Goal: Transaction & Acquisition: Purchase product/service

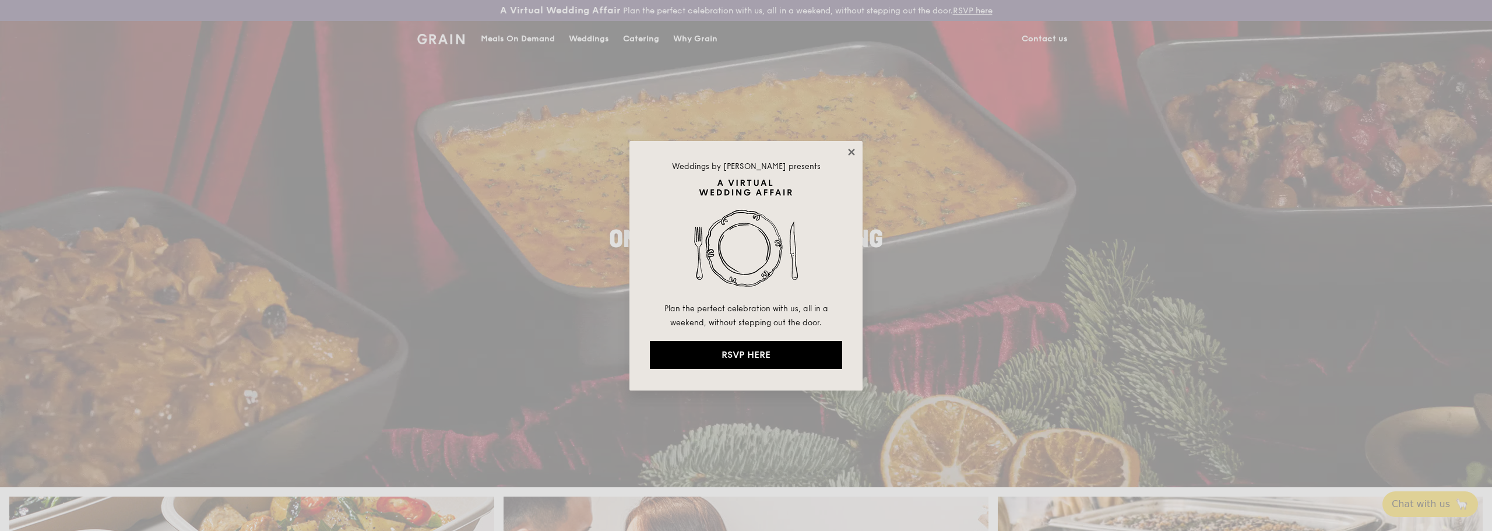
click at [851, 152] on icon at bounding box center [851, 152] width 6 height 6
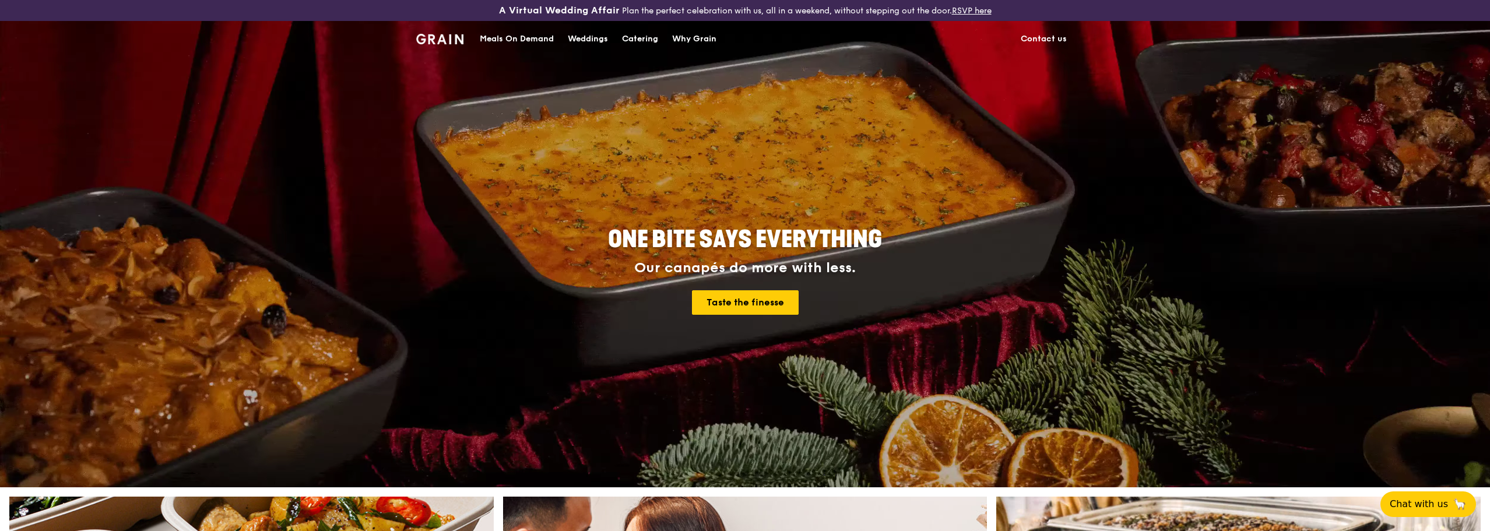
click at [440, 43] on img at bounding box center [439, 39] width 47 height 10
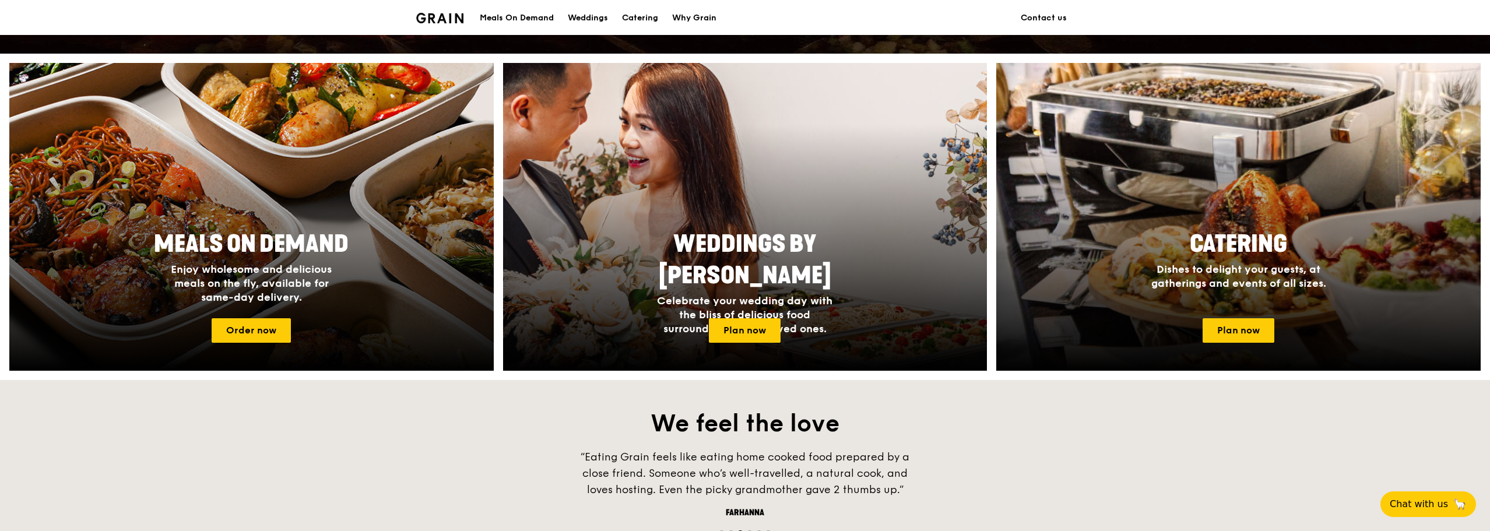
scroll to position [466, 0]
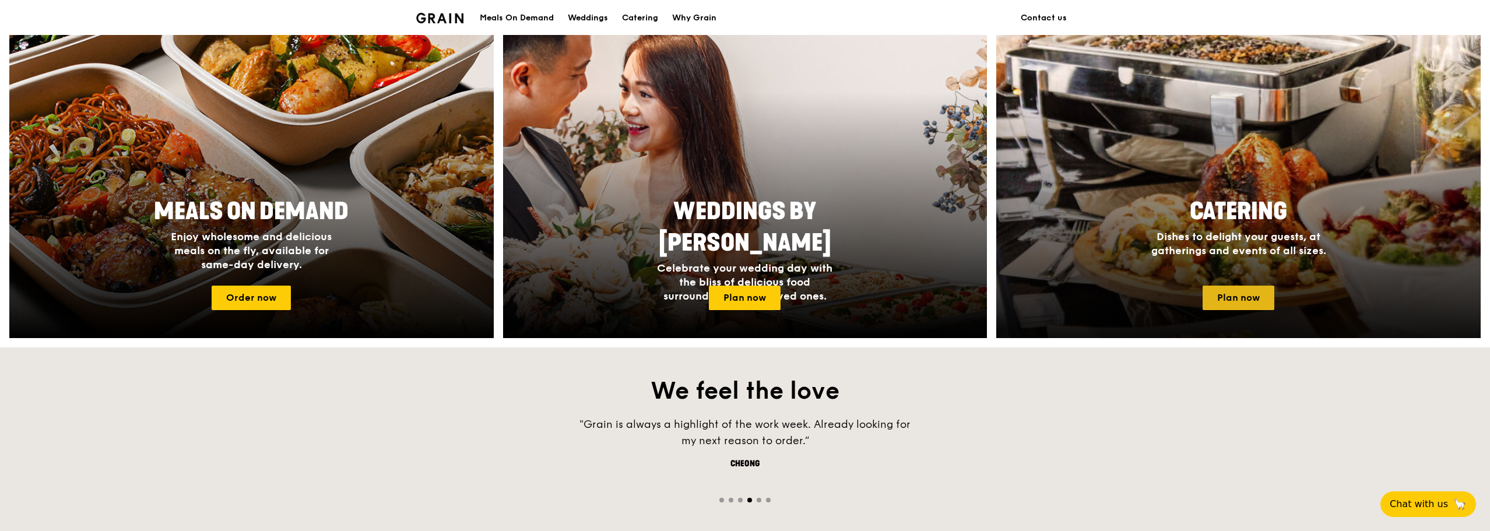
click at [1221, 299] on link "Plan now" at bounding box center [1239, 298] width 72 height 24
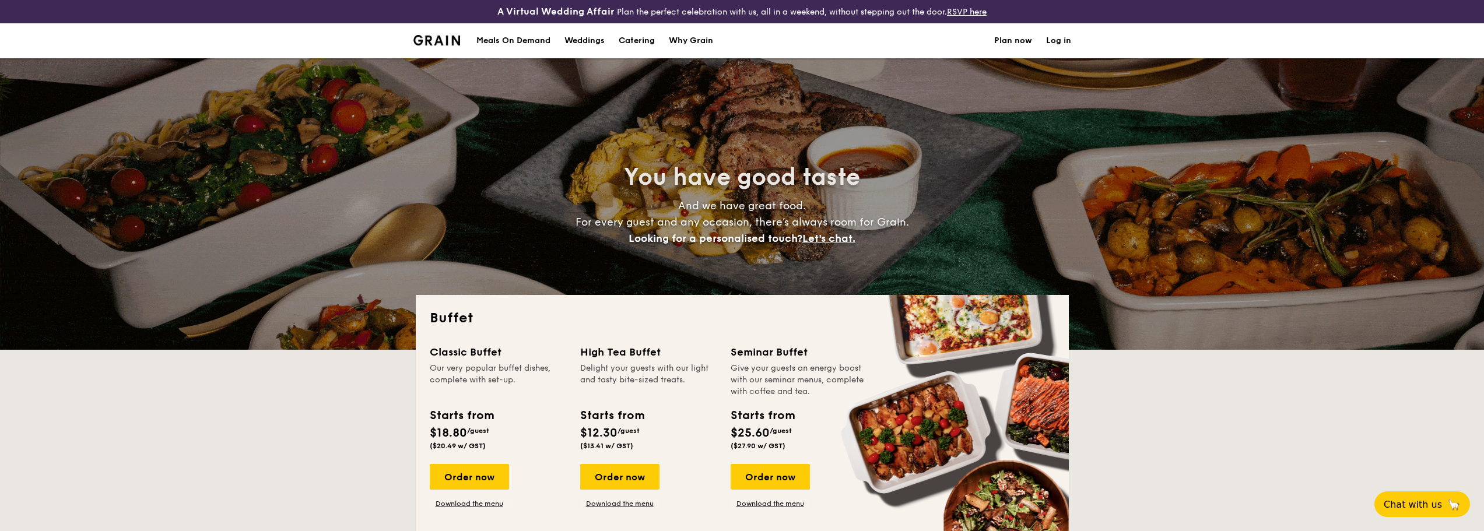
select select
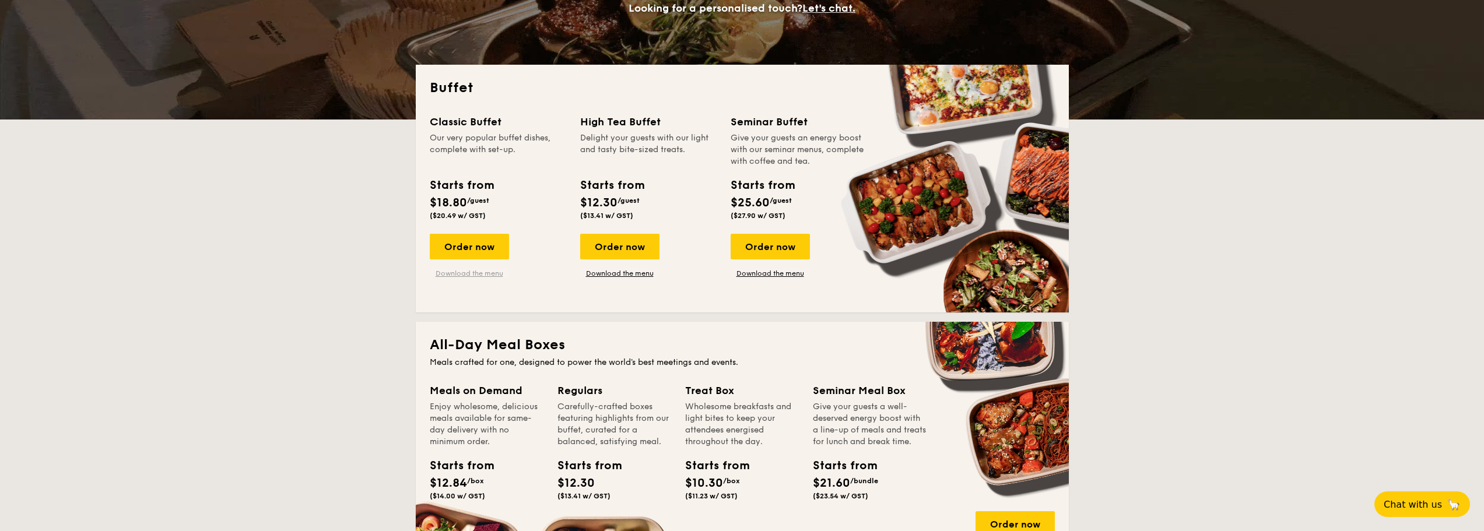
scroll to position [233, 0]
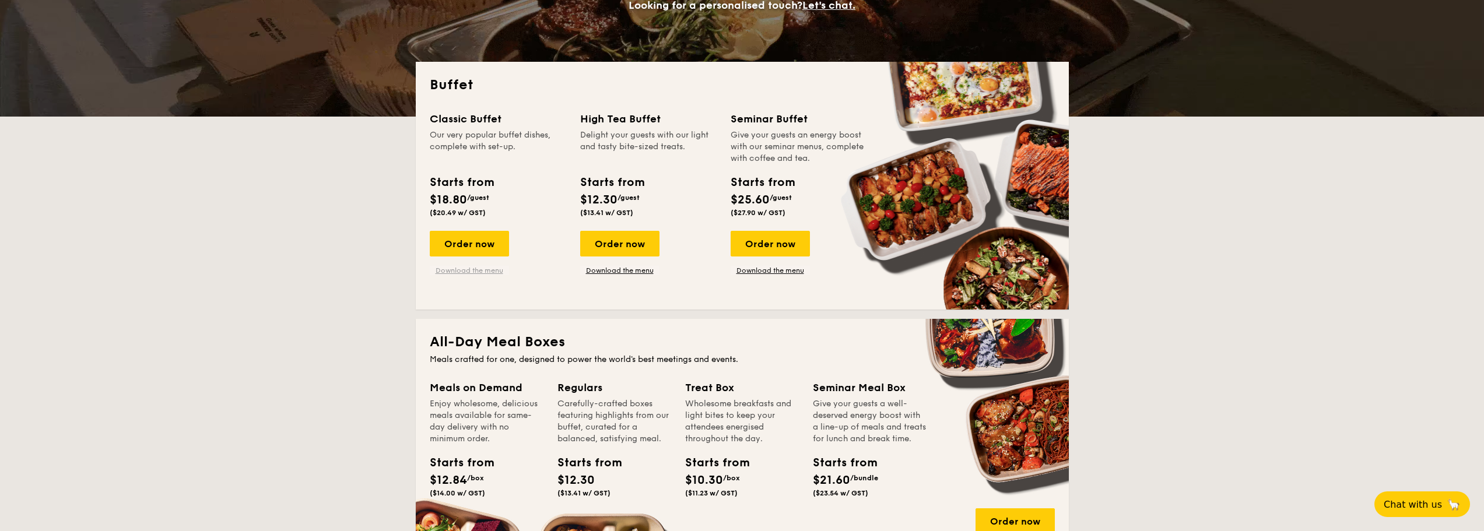
click at [465, 270] on link "Download the menu" at bounding box center [469, 270] width 79 height 9
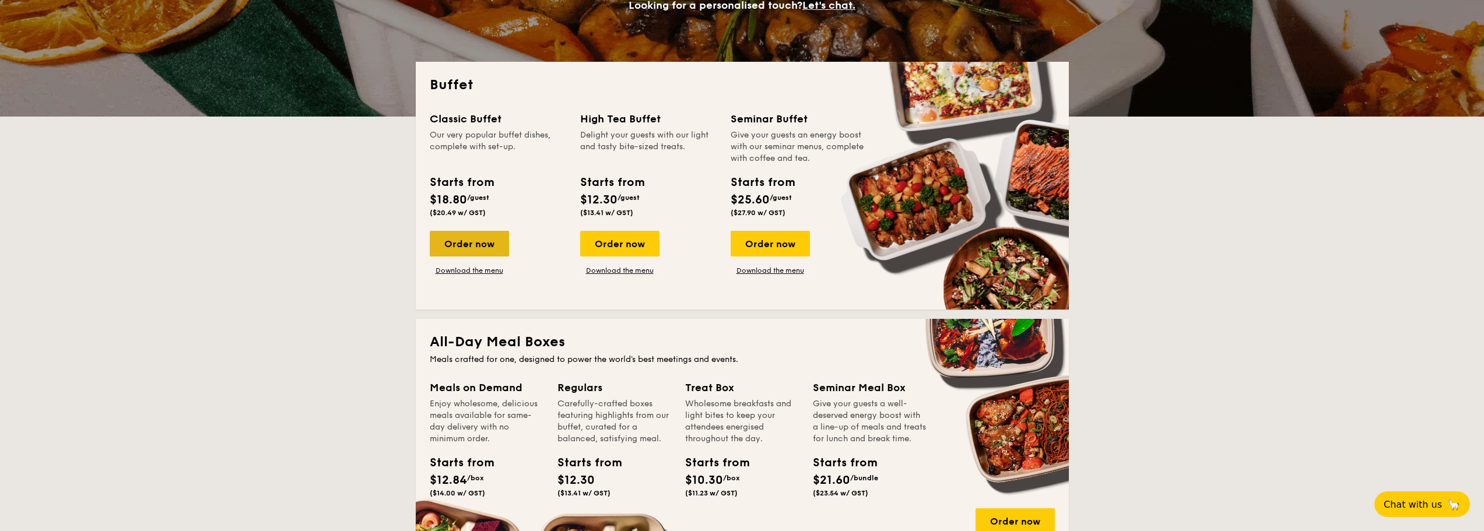
click at [487, 245] on div "Order now" at bounding box center [469, 244] width 79 height 26
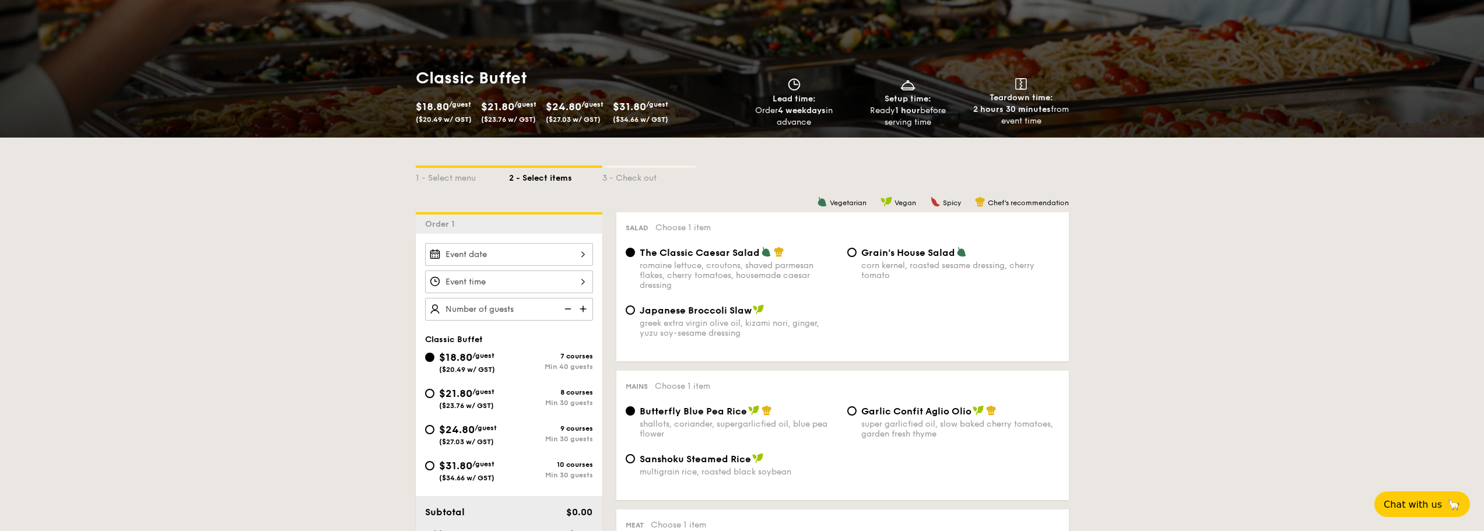
scroll to position [213, 0]
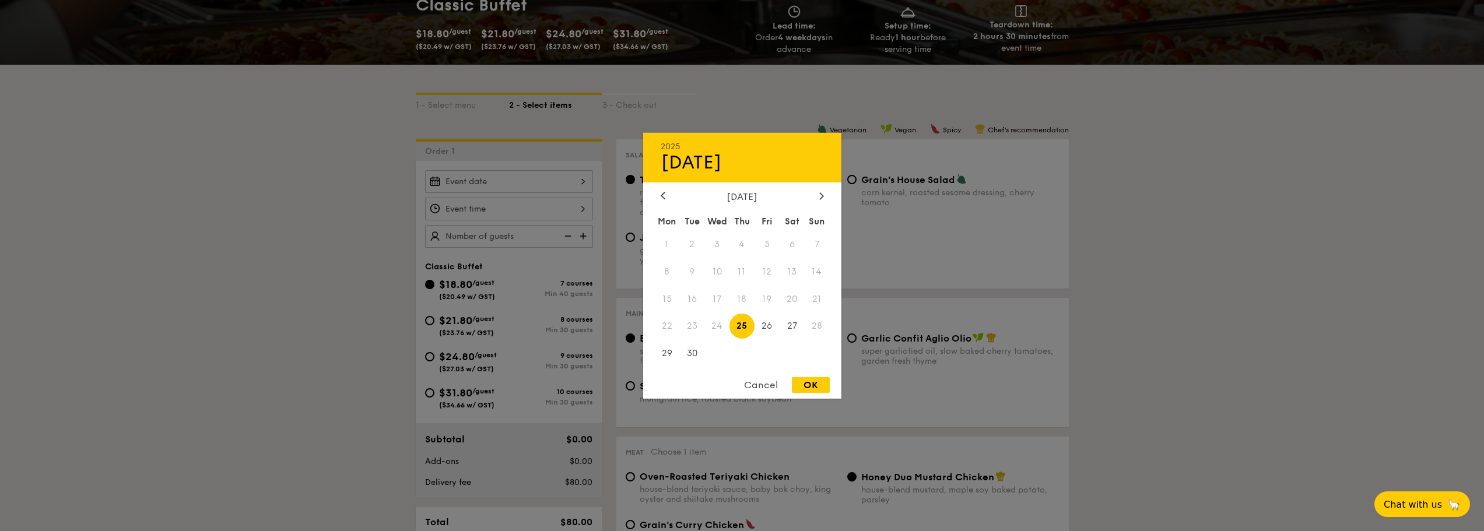
click at [533, 181] on div "2025 Sep [DATE] Tue Wed Thu Fri Sat Sun 1 2 3 4 5 6 7 8 9 10 11 12 13 14 15 16 …" at bounding box center [509, 181] width 168 height 23
click at [821, 195] on icon at bounding box center [821, 196] width 5 height 8
click at [821, 194] on icon at bounding box center [820, 195] width 3 height 7
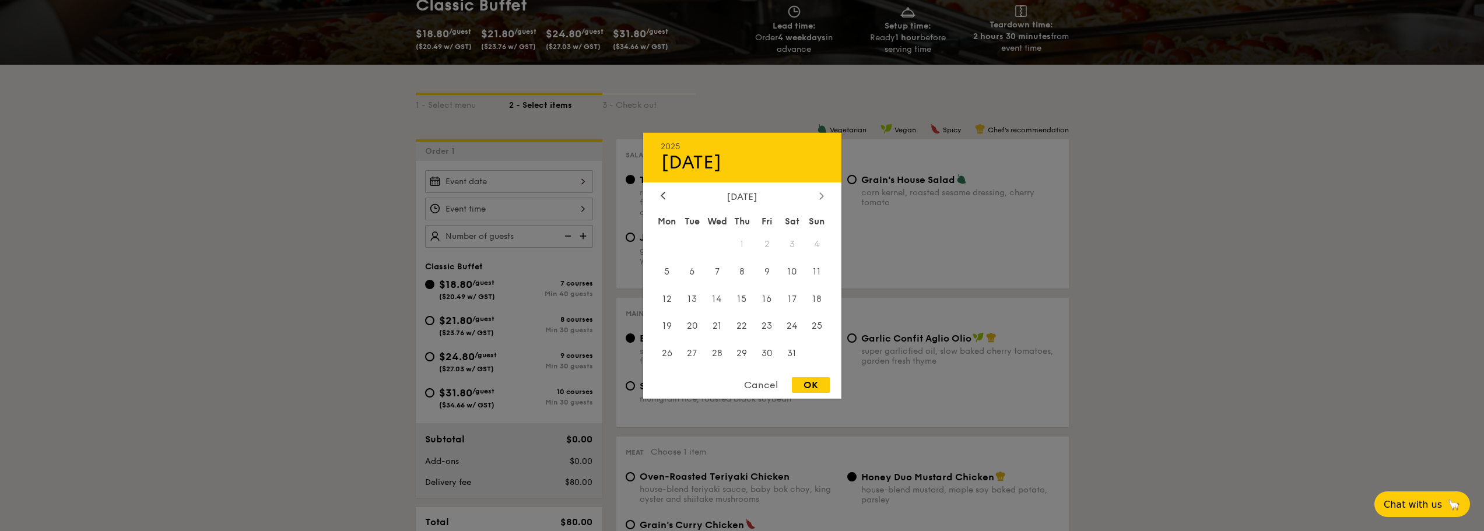
click at [825, 194] on div at bounding box center [821, 196] width 10 height 11
click at [763, 297] on span "13" at bounding box center [766, 298] width 25 height 25
click at [803, 384] on div "OK" at bounding box center [811, 385] width 38 height 16
type input "[DATE]"
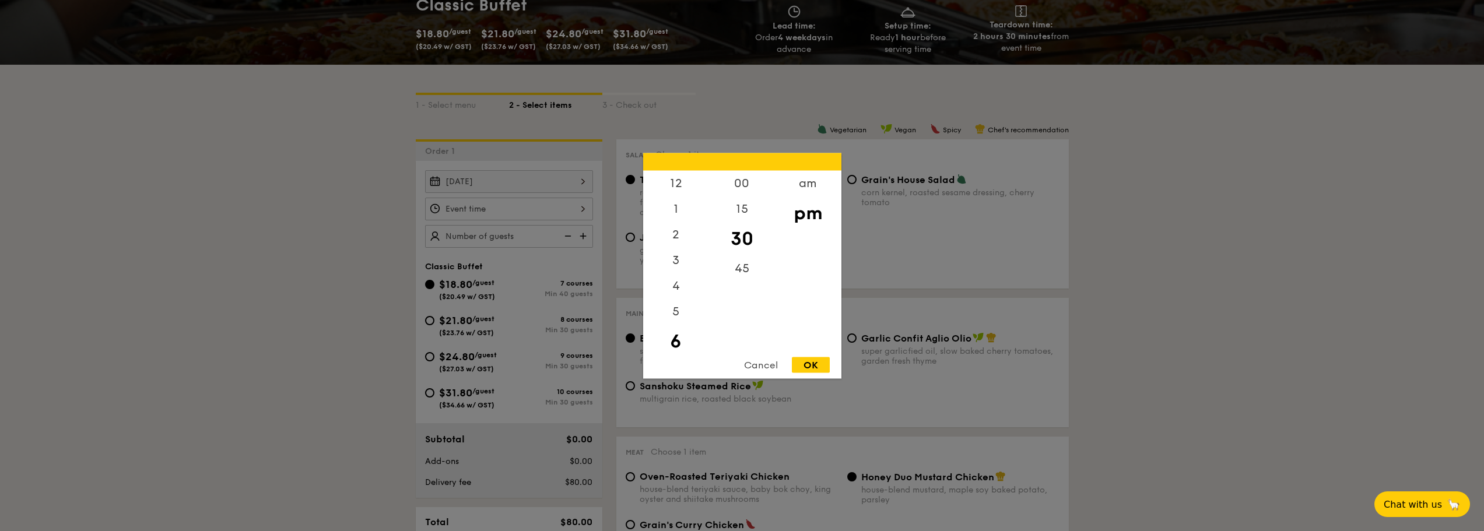
scroll to position [26, 0]
click at [524, 211] on div "12 1 2 3 4 5 6 7 8 9 10 11 00 15 30 45 am pm Cancel OK" at bounding box center [509, 209] width 168 height 23
drag, startPoint x: 673, startPoint y: 236, endPoint x: 681, endPoint y: 304, distance: 68.7
click at [681, 304] on div "12 1 2 3 4 5 6 7 8 9 10 11" at bounding box center [676, 259] width 66 height 178
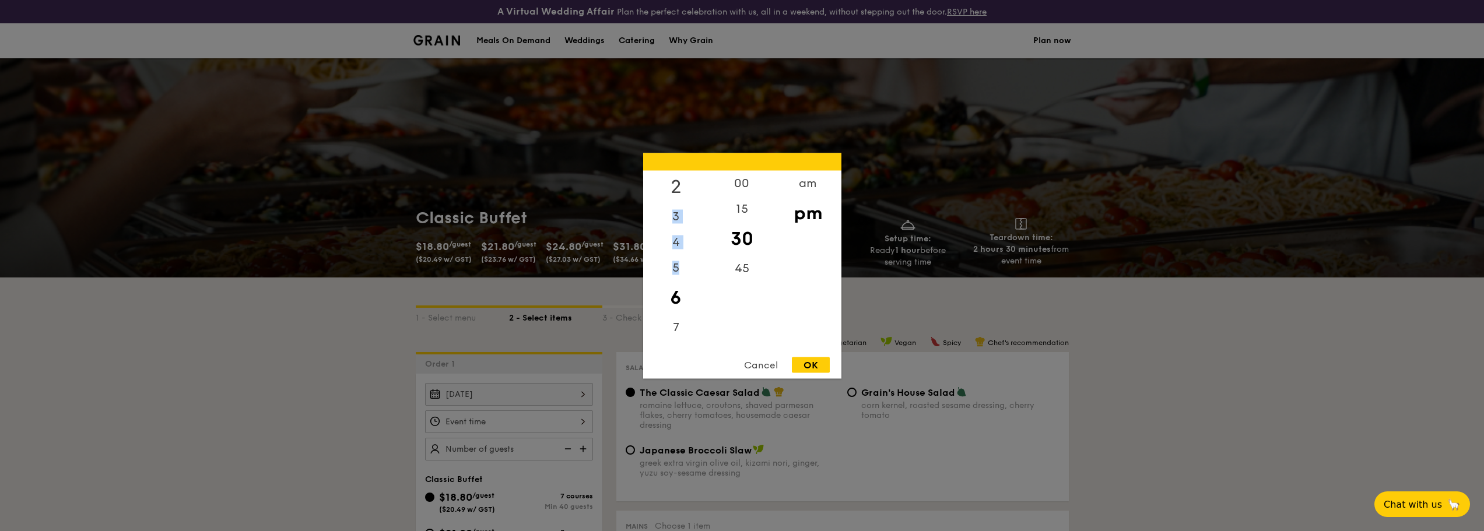
scroll to position [0, 0]
click at [805, 195] on div "am" at bounding box center [808, 187] width 66 height 34
click at [679, 339] on div "11" at bounding box center [676, 339] width 66 height 34
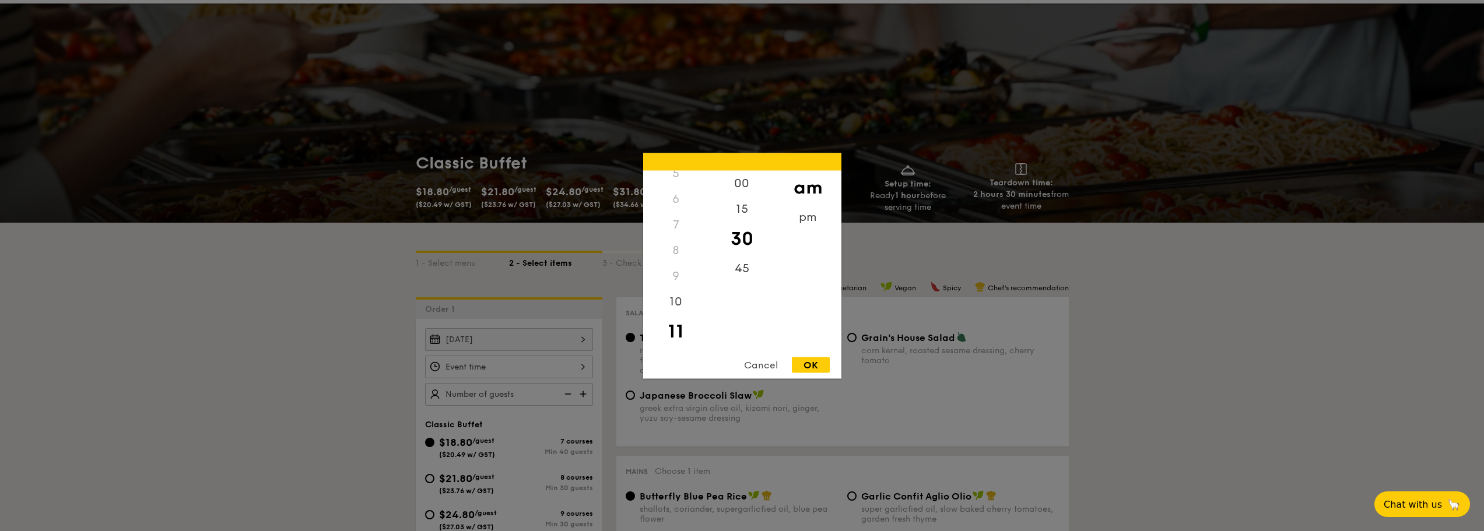
scroll to position [58, 0]
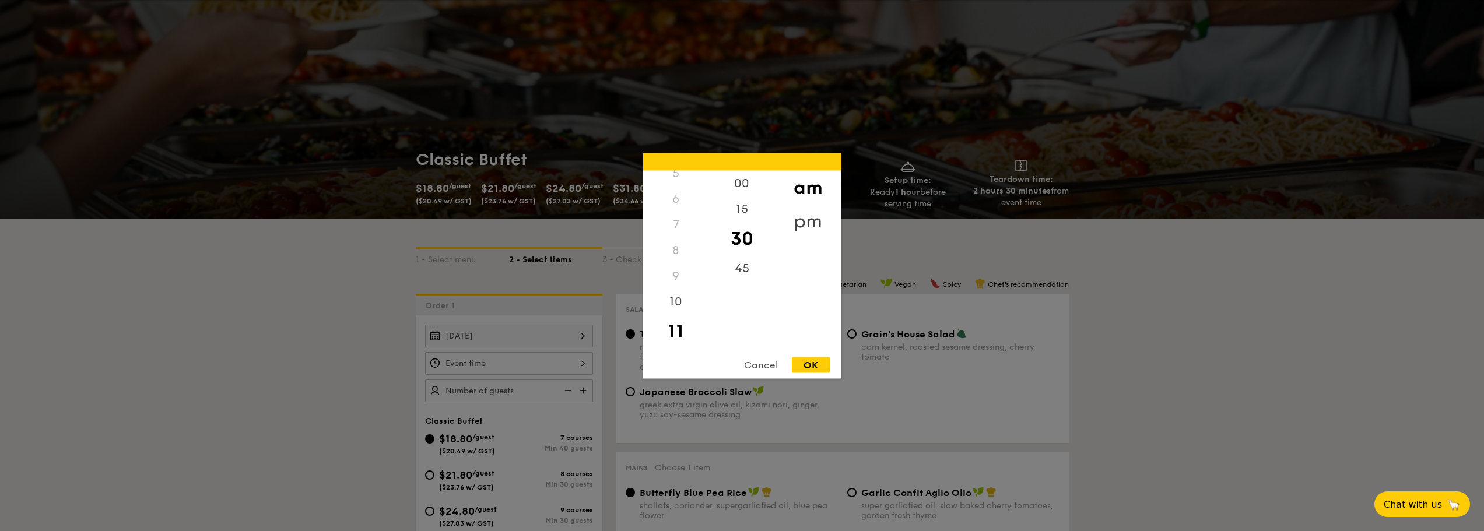
click at [806, 226] on div "pm" at bounding box center [808, 221] width 66 height 34
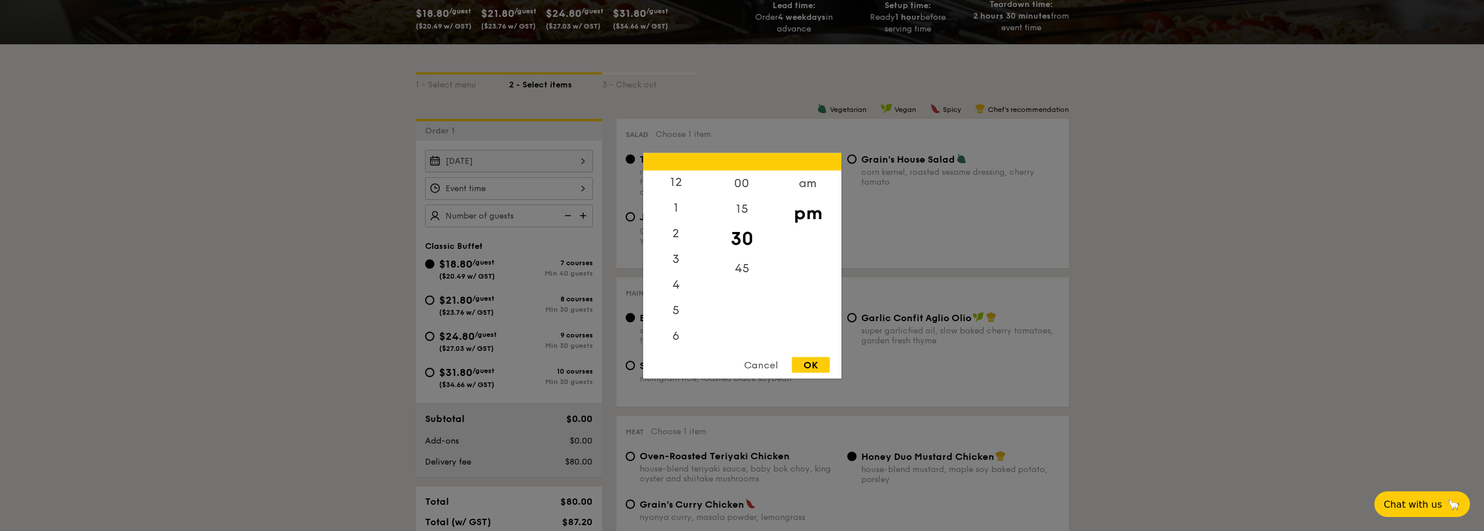
scroll to position [0, 0]
click at [674, 189] on div "12" at bounding box center [676, 187] width 66 height 34
click at [746, 189] on div "00" at bounding box center [742, 187] width 66 height 34
click at [819, 364] on div "OK" at bounding box center [811, 365] width 38 height 16
type input "12:00PM"
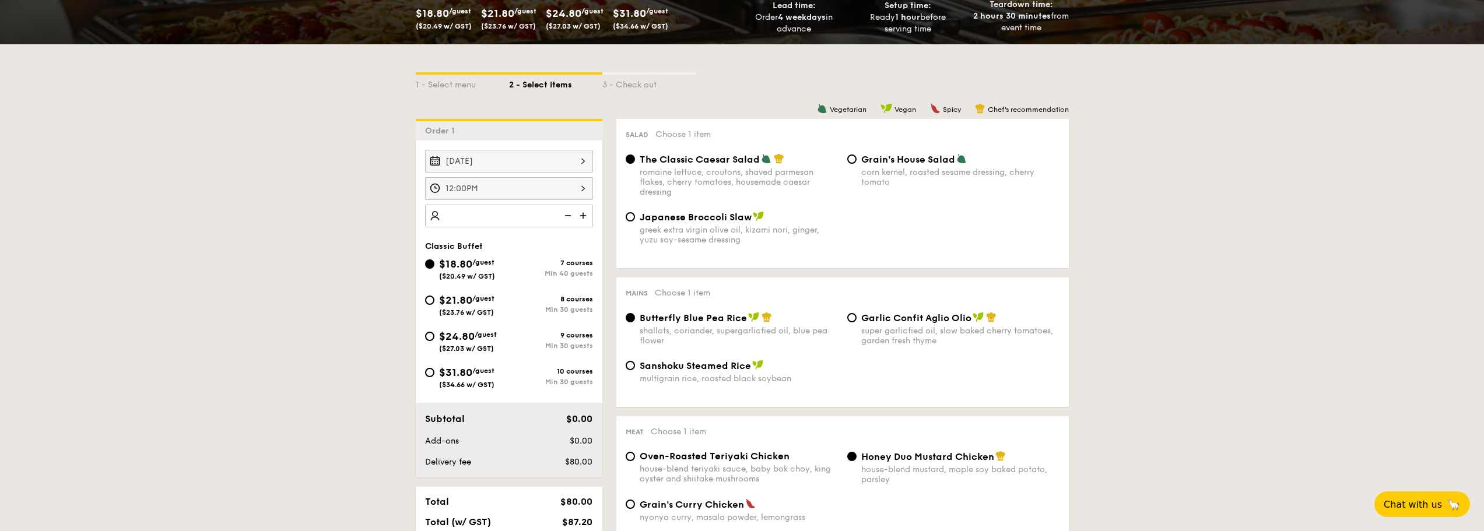
click at [565, 215] on img at bounding box center [566, 216] width 17 height 22
click at [567, 218] on img at bounding box center [566, 216] width 17 height 22
click at [566, 217] on img at bounding box center [566, 216] width 17 height 22
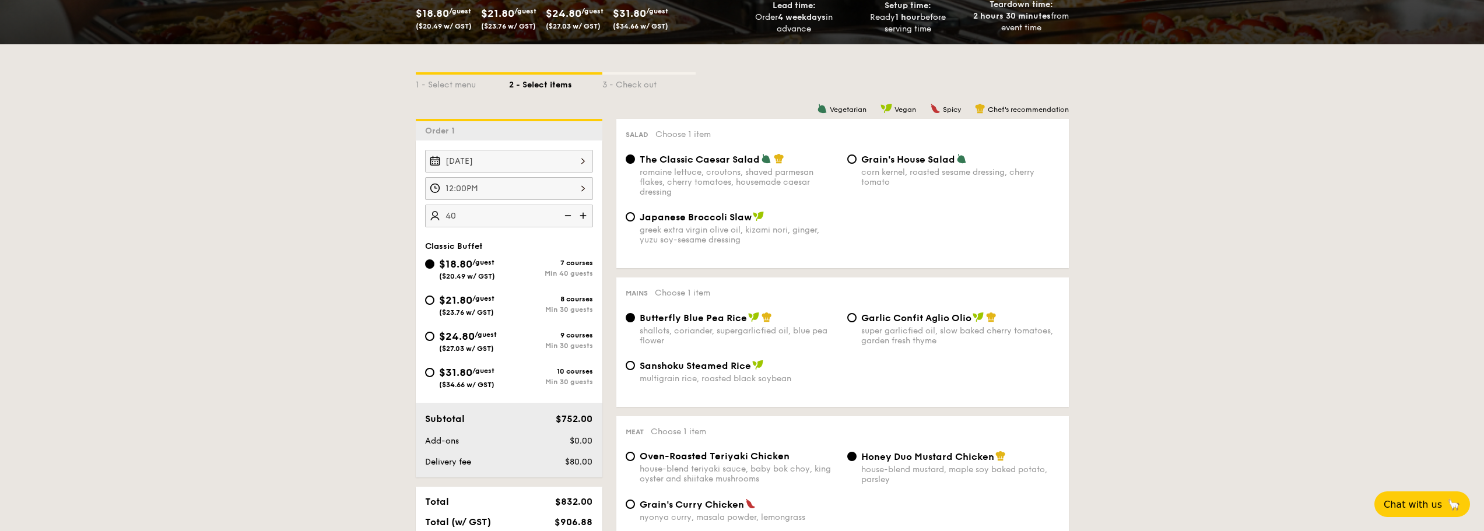
click at [519, 219] on input "40" at bounding box center [509, 216] width 168 height 23
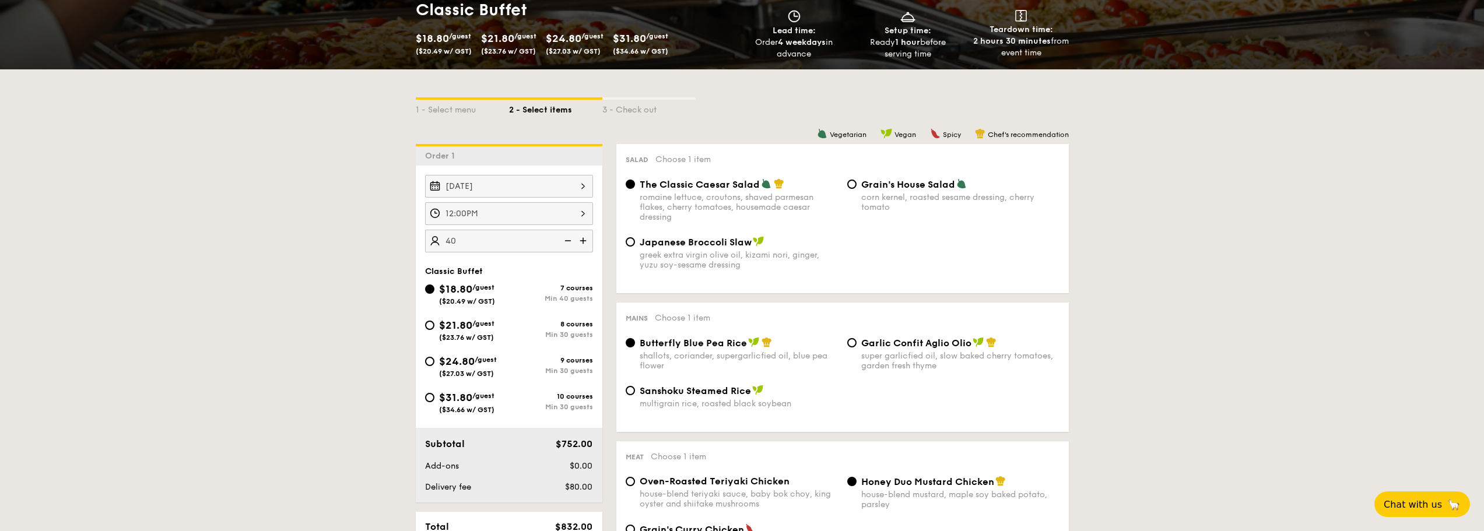
scroll to position [58, 0]
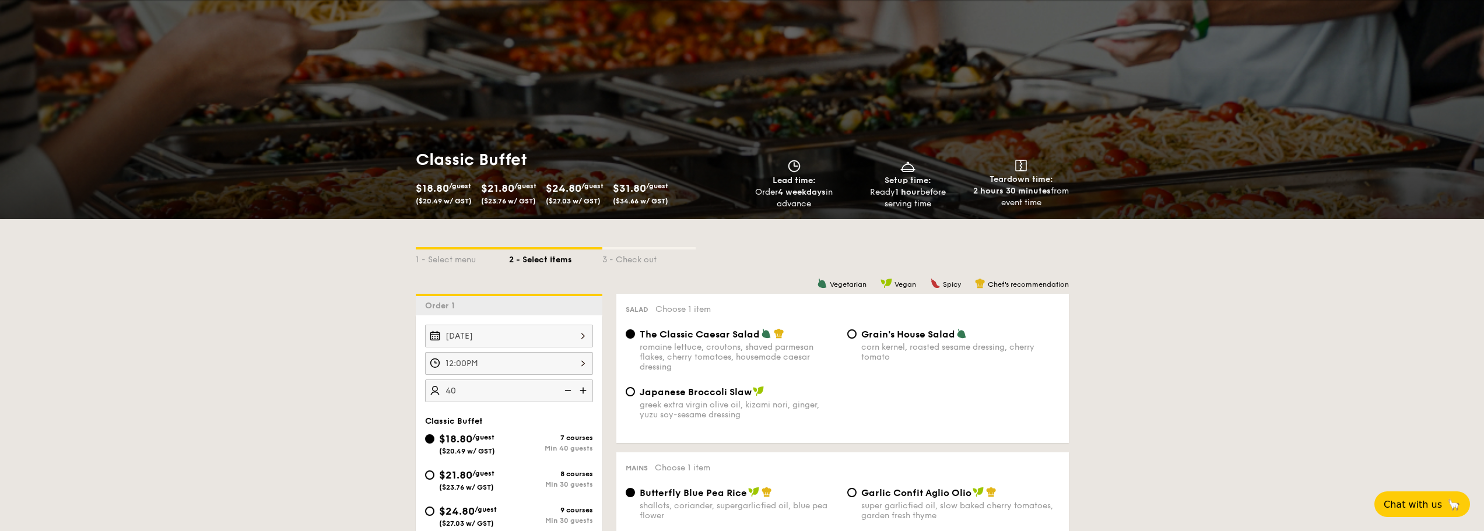
type input "40 guests"
click at [518, 199] on span "($23.76 w/ GST)" at bounding box center [508, 201] width 55 height 8
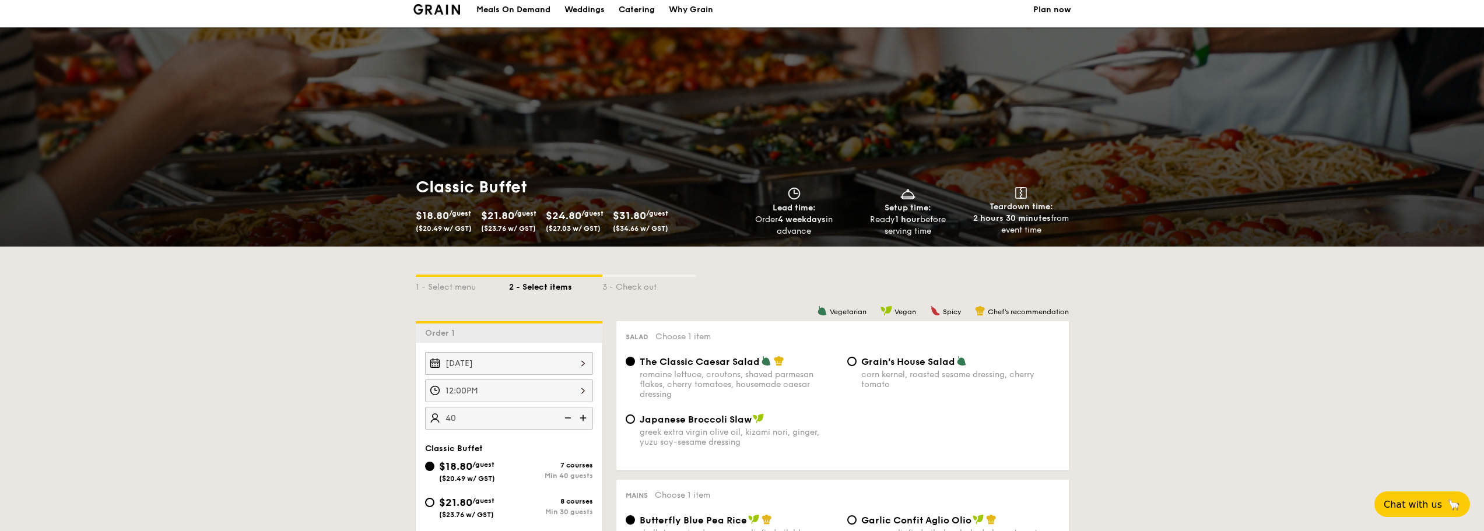
scroll to position [0, 0]
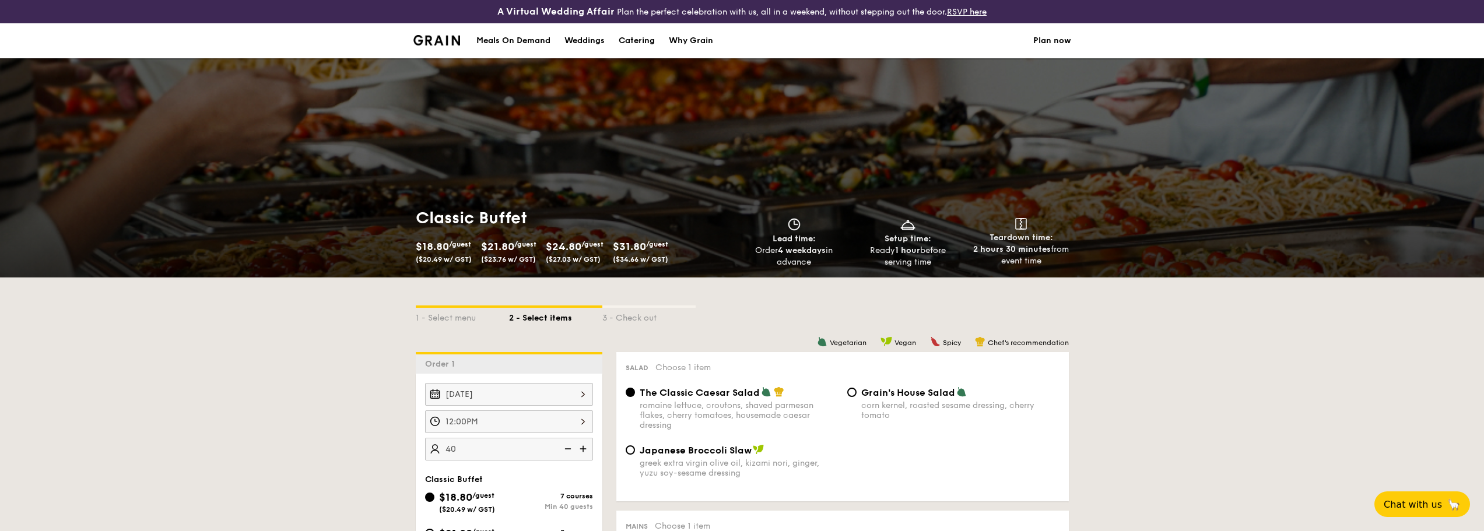
select select
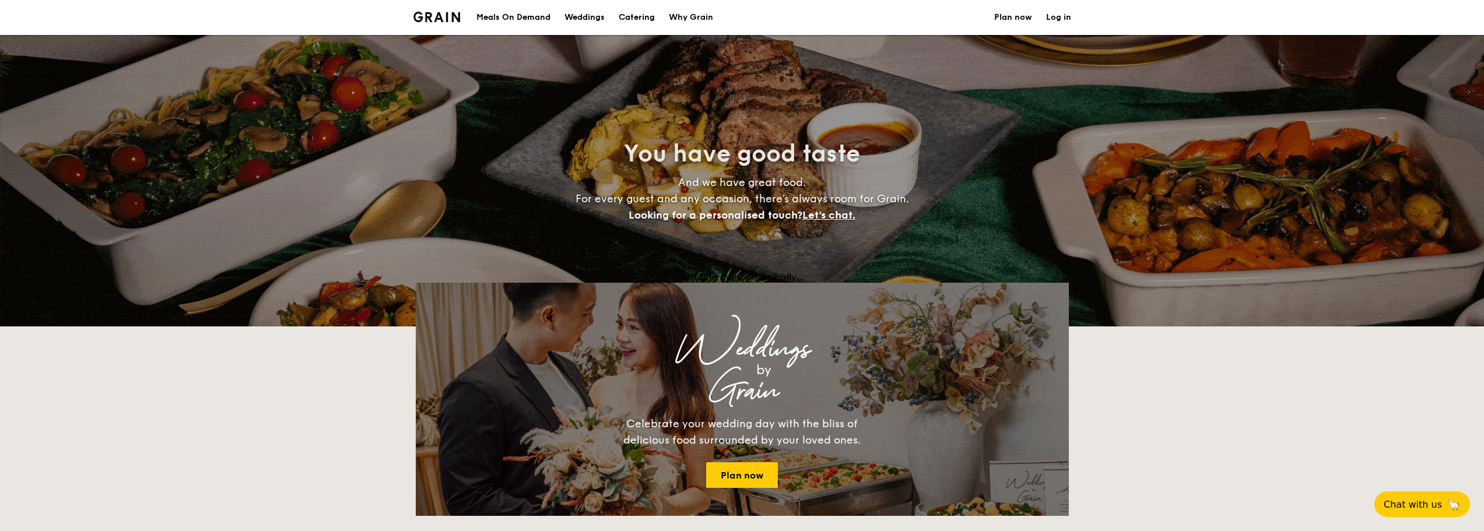
scroll to position [257, 0]
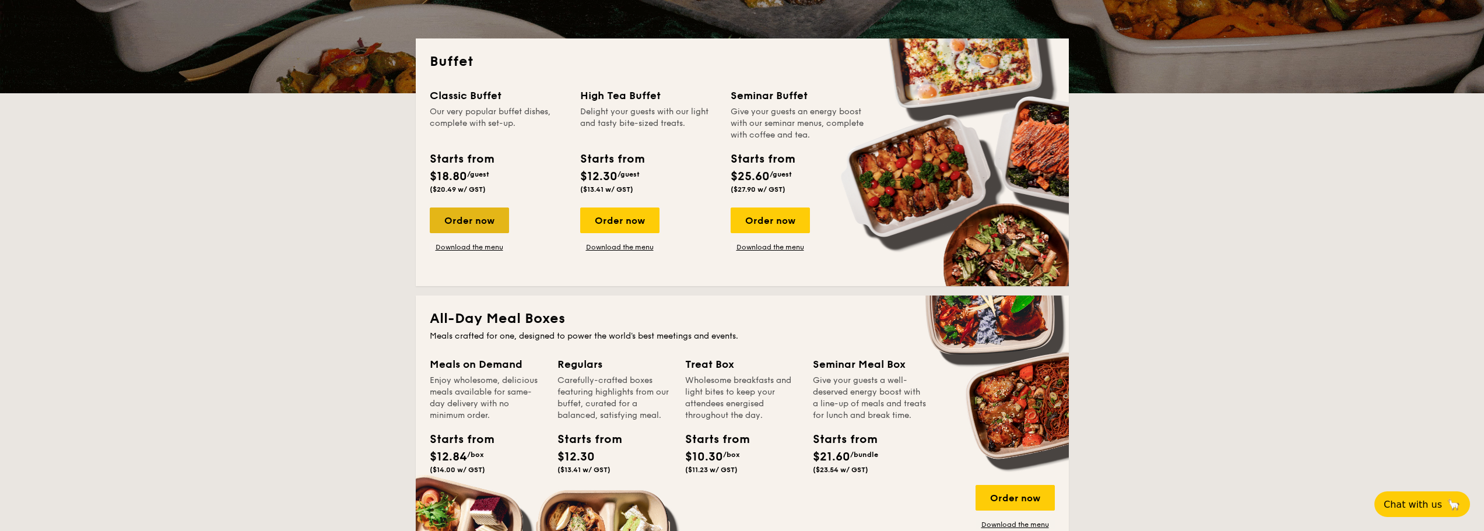
click at [473, 224] on div "Order now" at bounding box center [469, 221] width 79 height 26
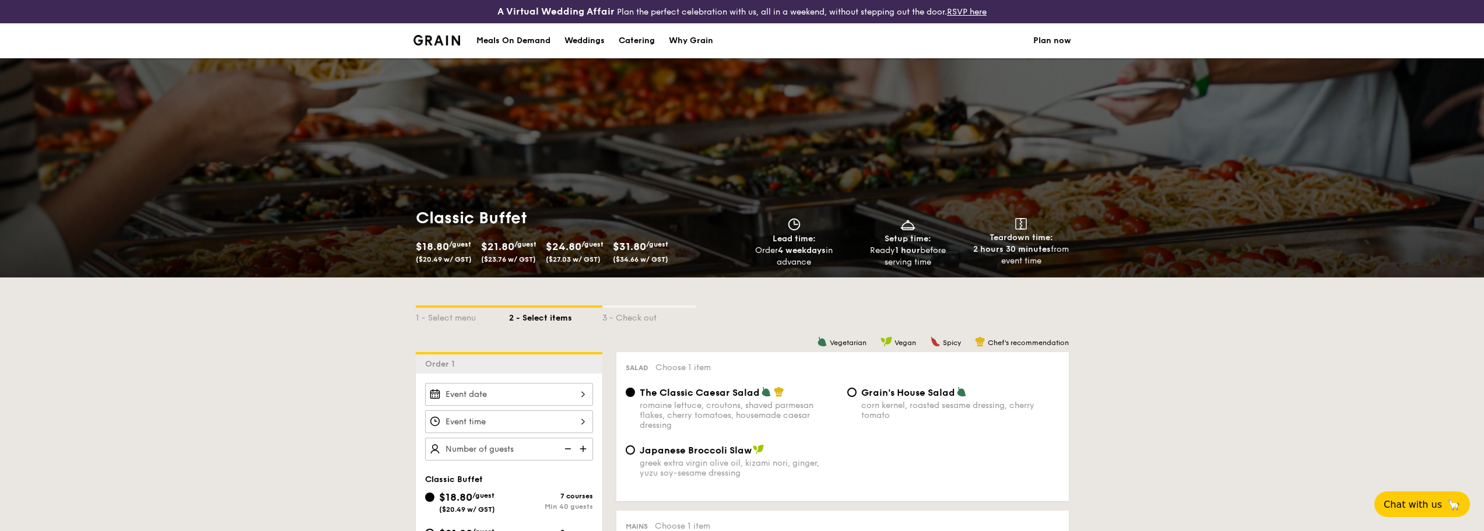
select select
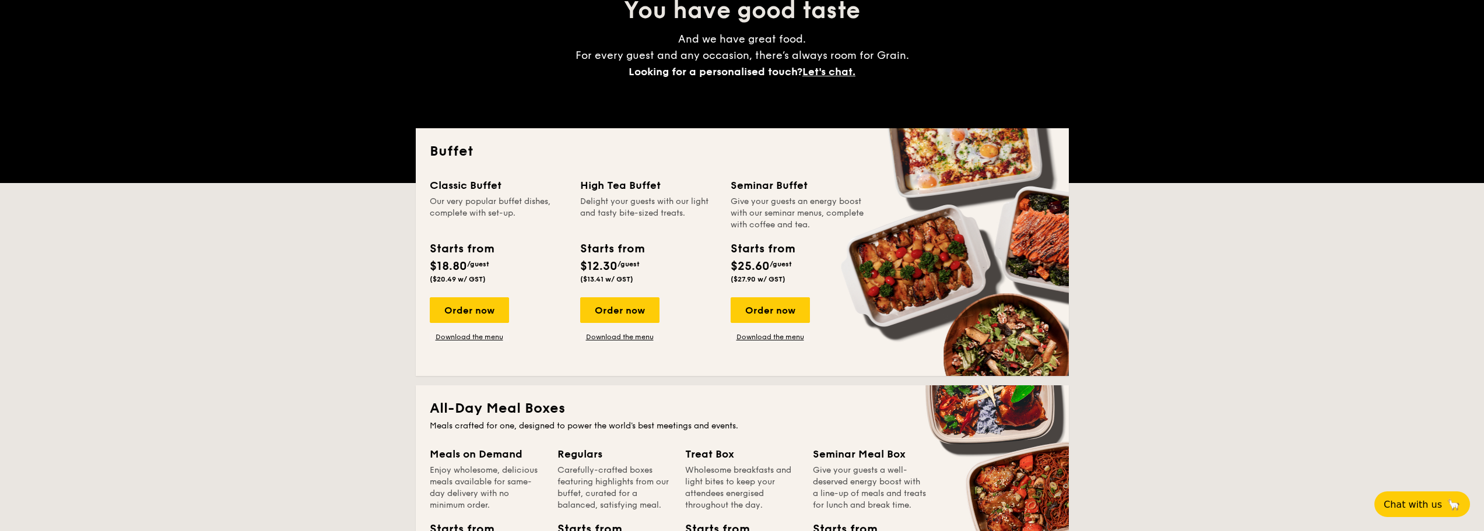
scroll to position [163, 0]
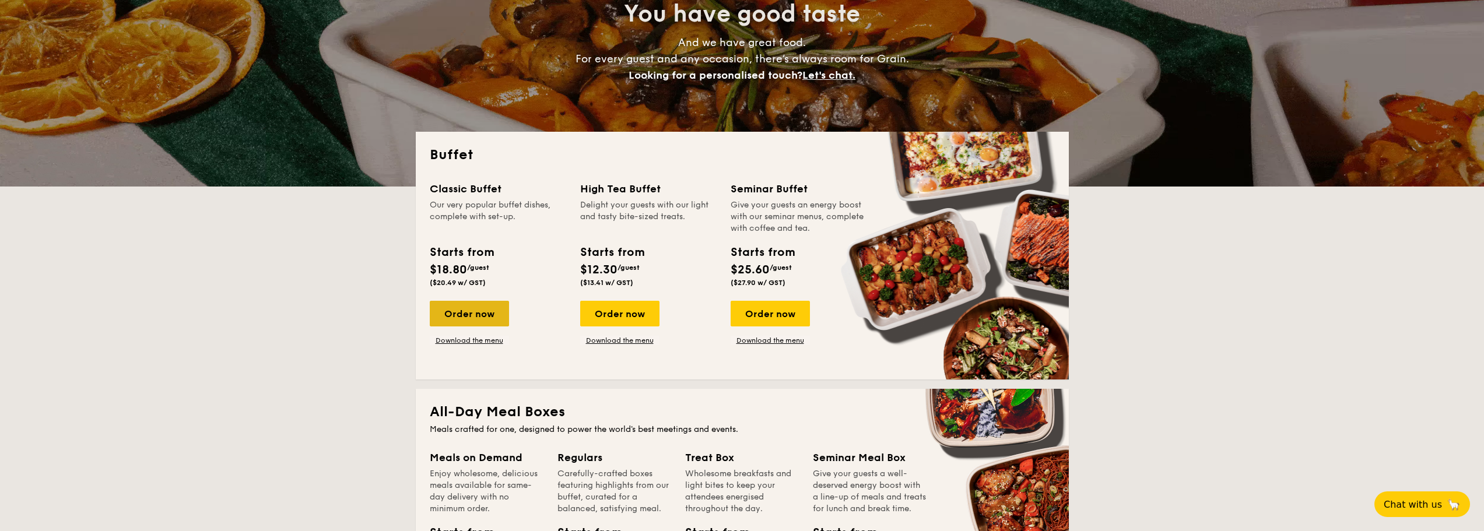
click at [485, 326] on div "Order now" at bounding box center [469, 314] width 79 height 26
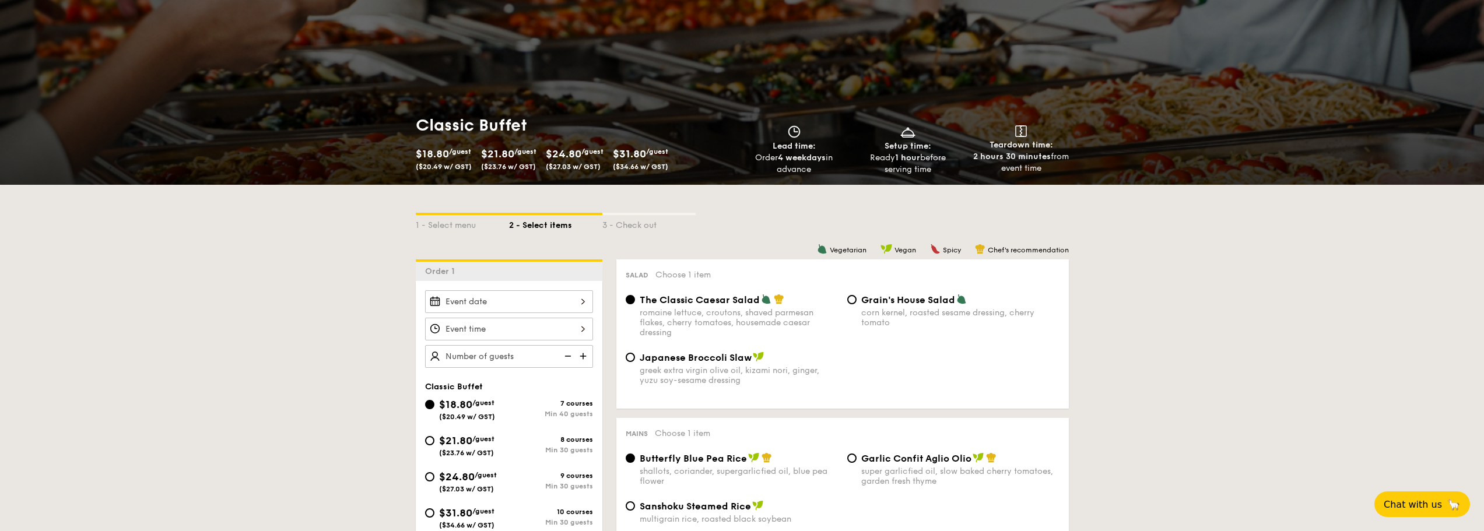
scroll to position [117, 0]
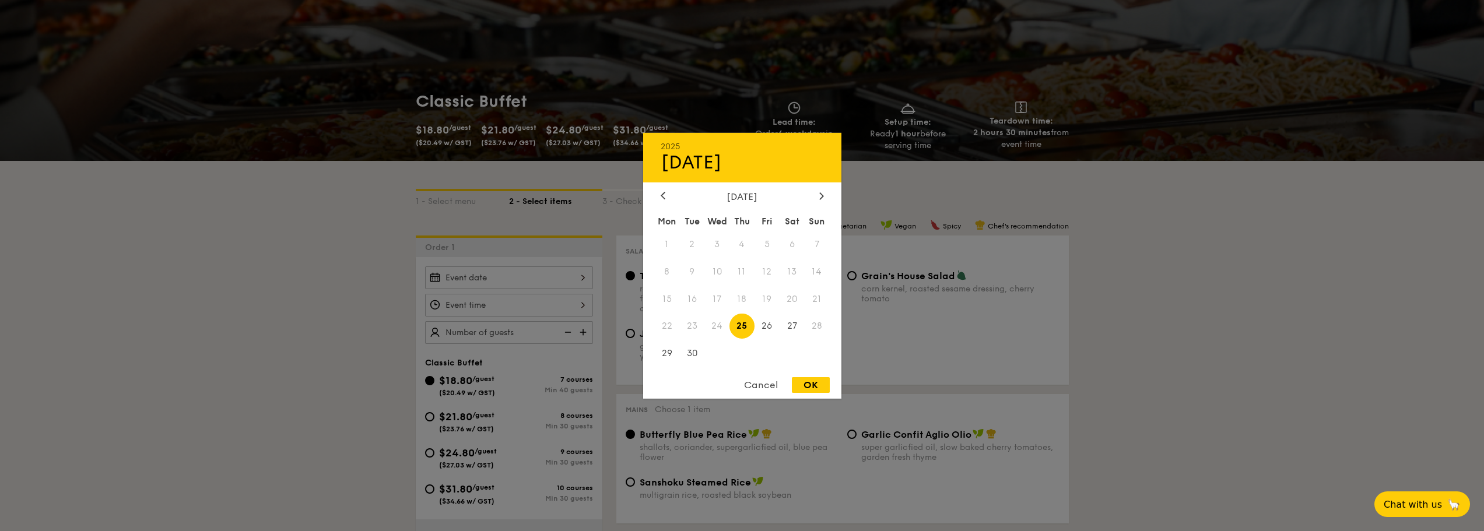
click at [498, 278] on div "2025 Sep [DATE] Tue Wed Thu Fri Sat Sun 1 2 3 4 5 6 7 8 9 10 11 12 13 14 15 16 …" at bounding box center [509, 277] width 168 height 23
click at [821, 194] on icon at bounding box center [820, 195] width 3 height 7
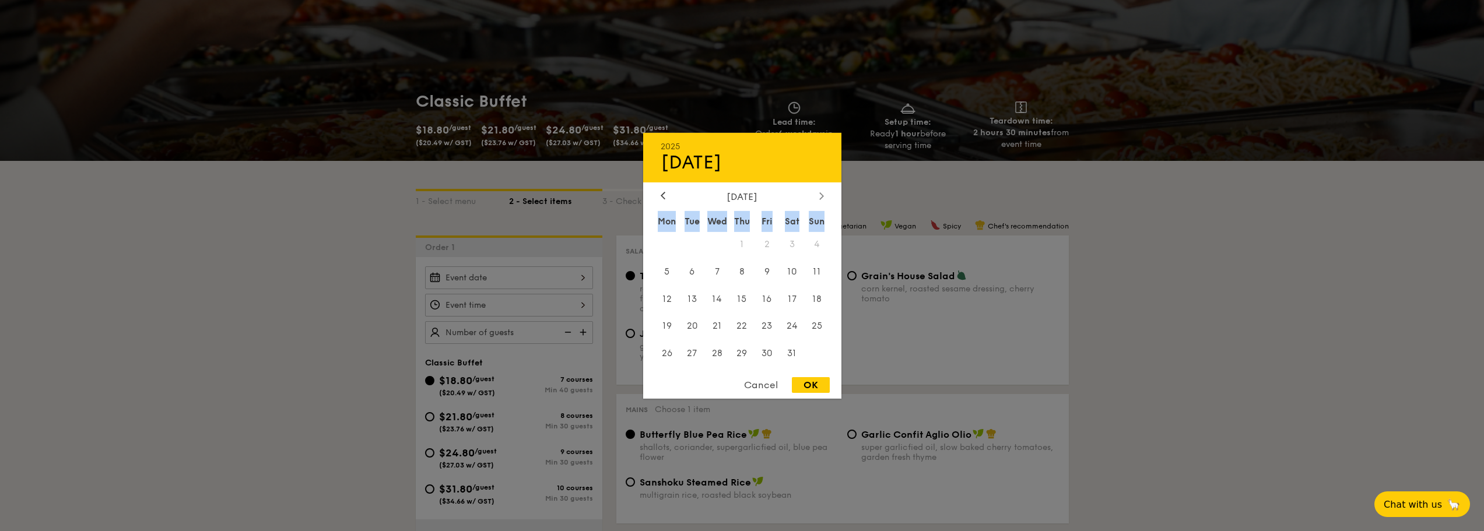
click at [821, 194] on icon at bounding box center [820, 195] width 3 height 7
click at [764, 298] on span "13" at bounding box center [766, 298] width 25 height 25
click at [808, 388] on div "OK" at bounding box center [811, 385] width 38 height 16
type input "[DATE]"
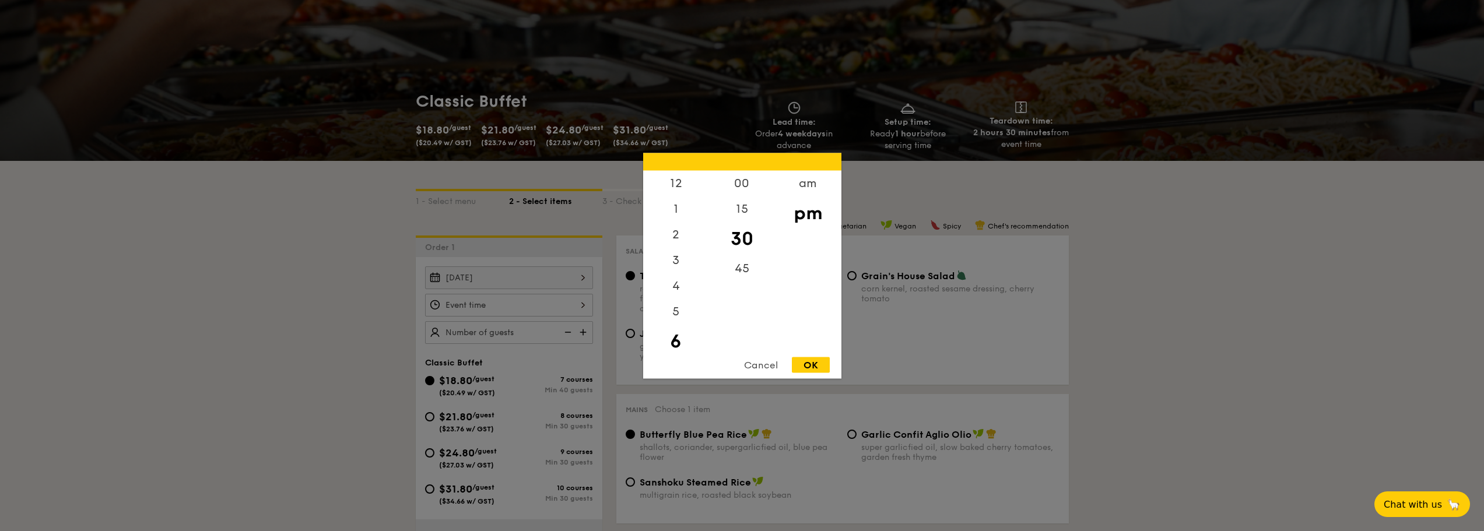
click at [504, 296] on div "12 1 2 3 4 5 6 7 8 9 10 11 00 15 30 45 am pm Cancel OK" at bounding box center [509, 305] width 168 height 23
click at [680, 184] on div "12" at bounding box center [676, 187] width 66 height 34
click at [746, 187] on div "00" at bounding box center [742, 187] width 66 height 34
click at [816, 359] on div "OK" at bounding box center [811, 365] width 38 height 16
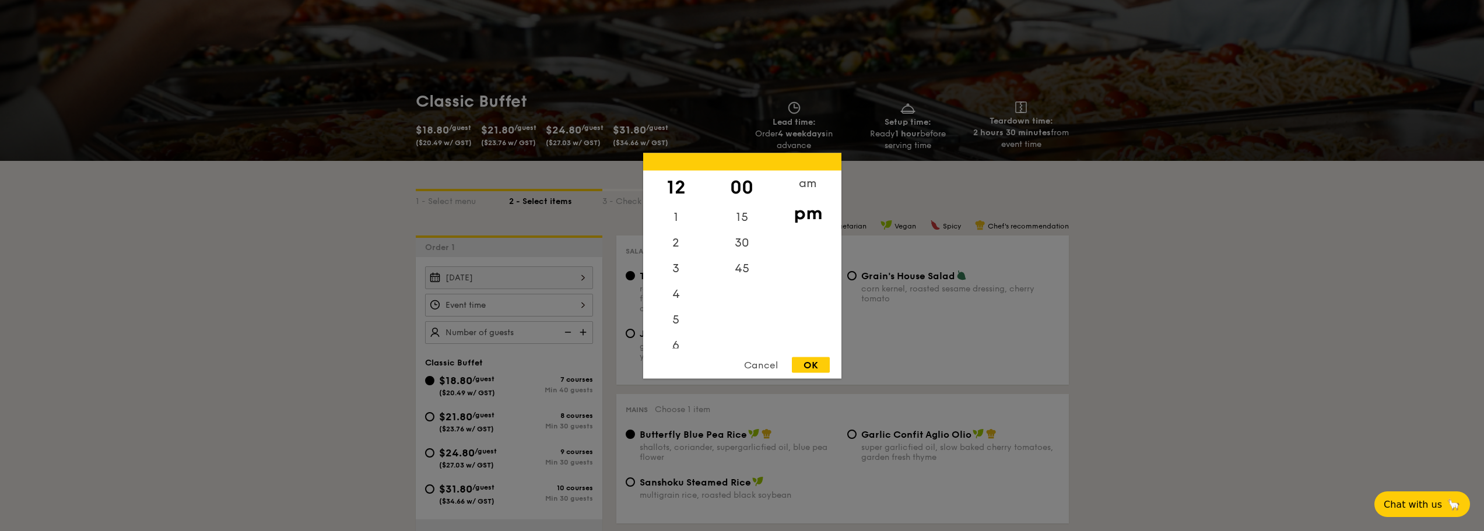
type input "12:00PM"
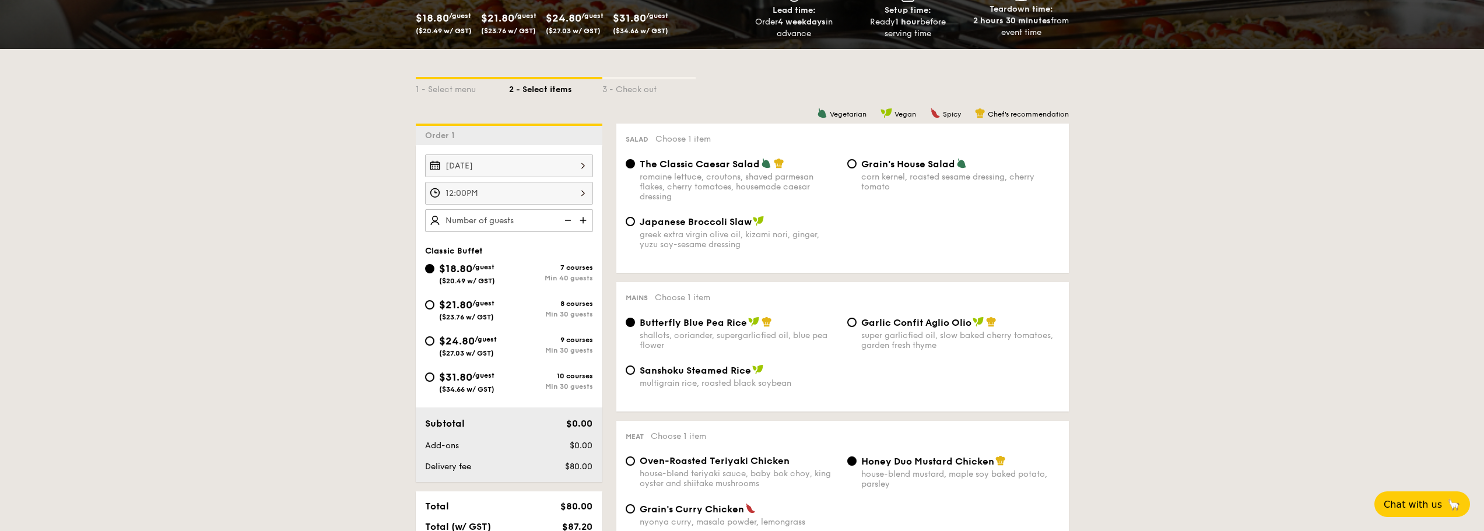
scroll to position [233, 0]
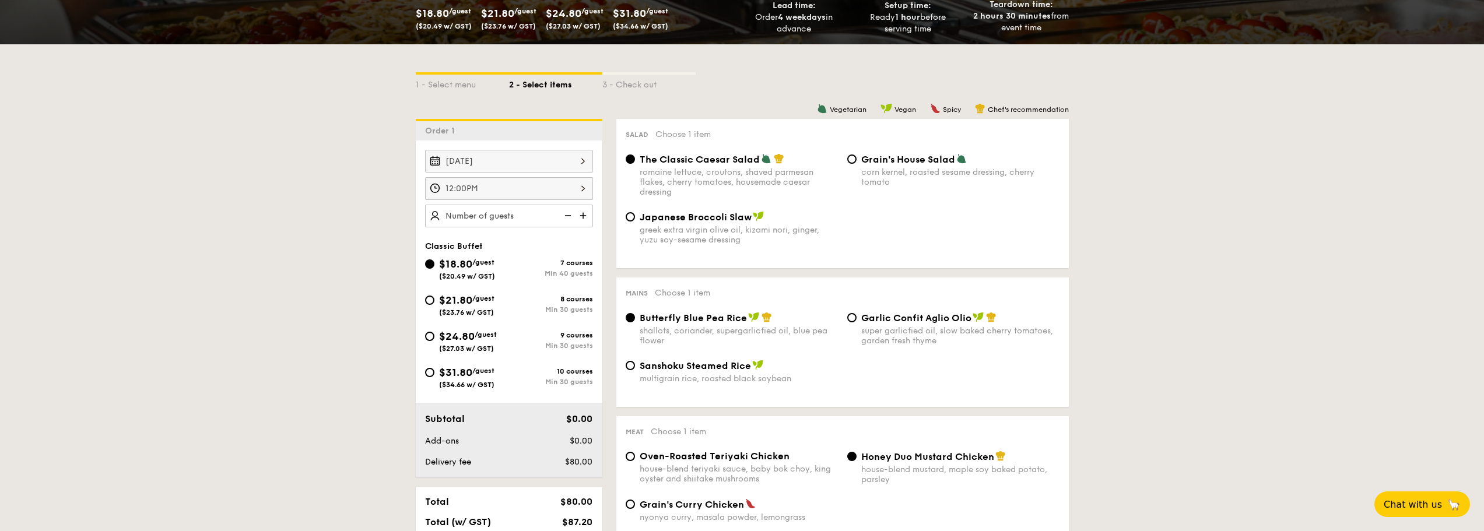
click at [450, 304] on span "$21.80" at bounding box center [455, 300] width 33 height 13
click at [434, 304] on input "$21.80 /guest ($23.76 w/ GST) 8 courses Min 30 guests" at bounding box center [429, 300] width 9 height 9
radio input "true"
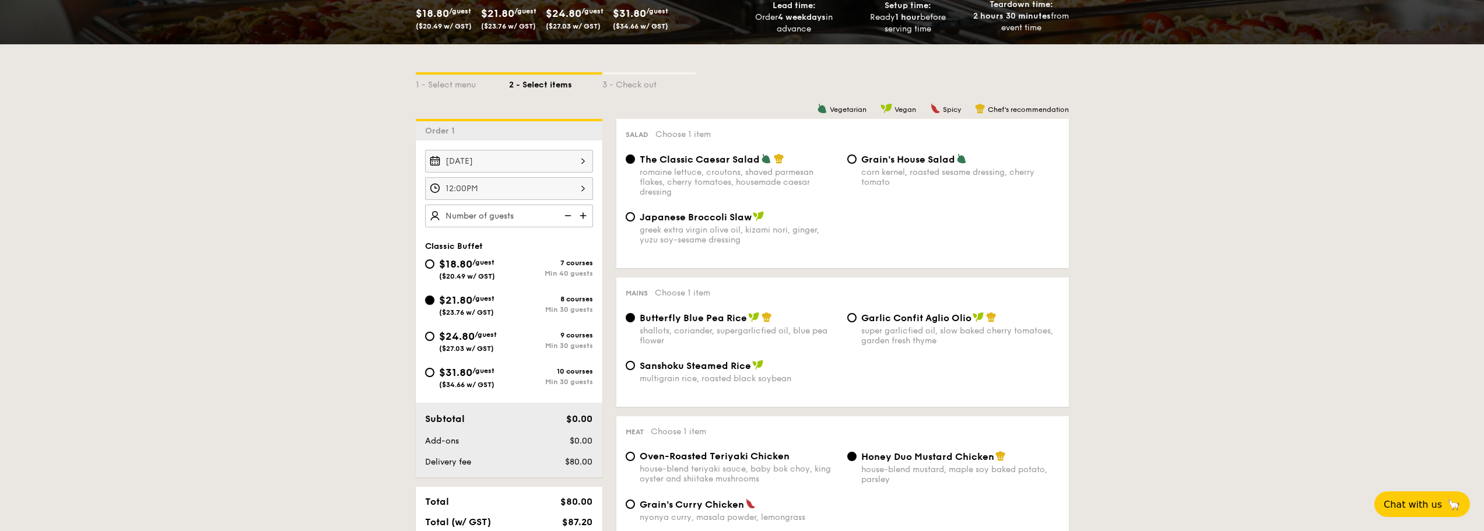
radio input "true"
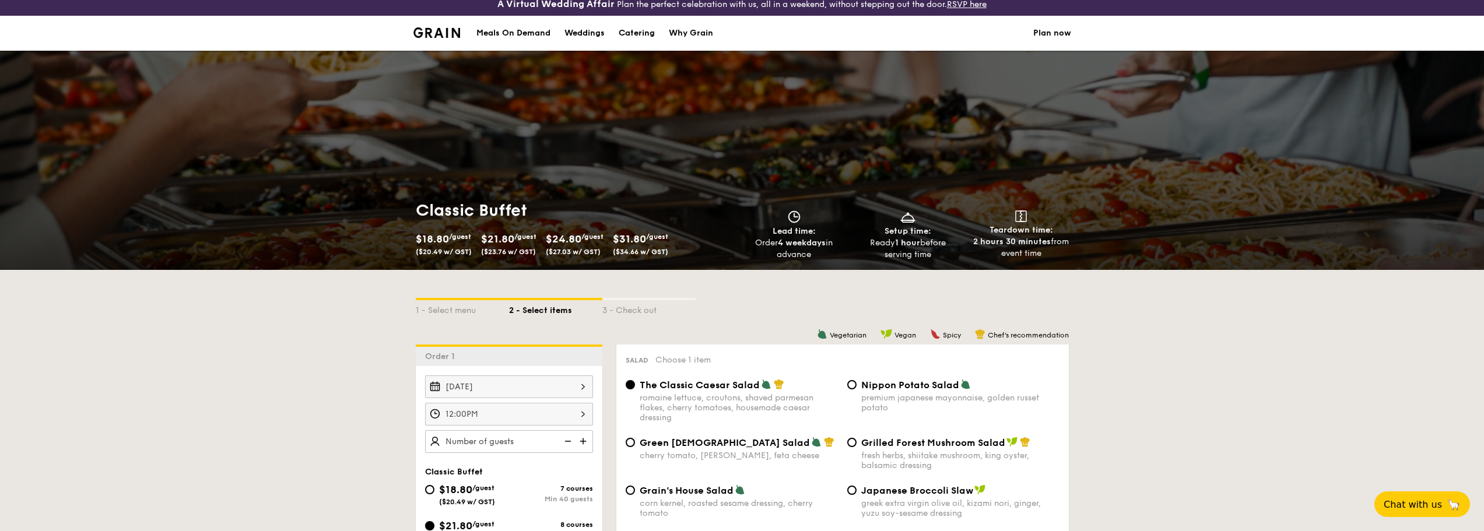
scroll to position [0, 0]
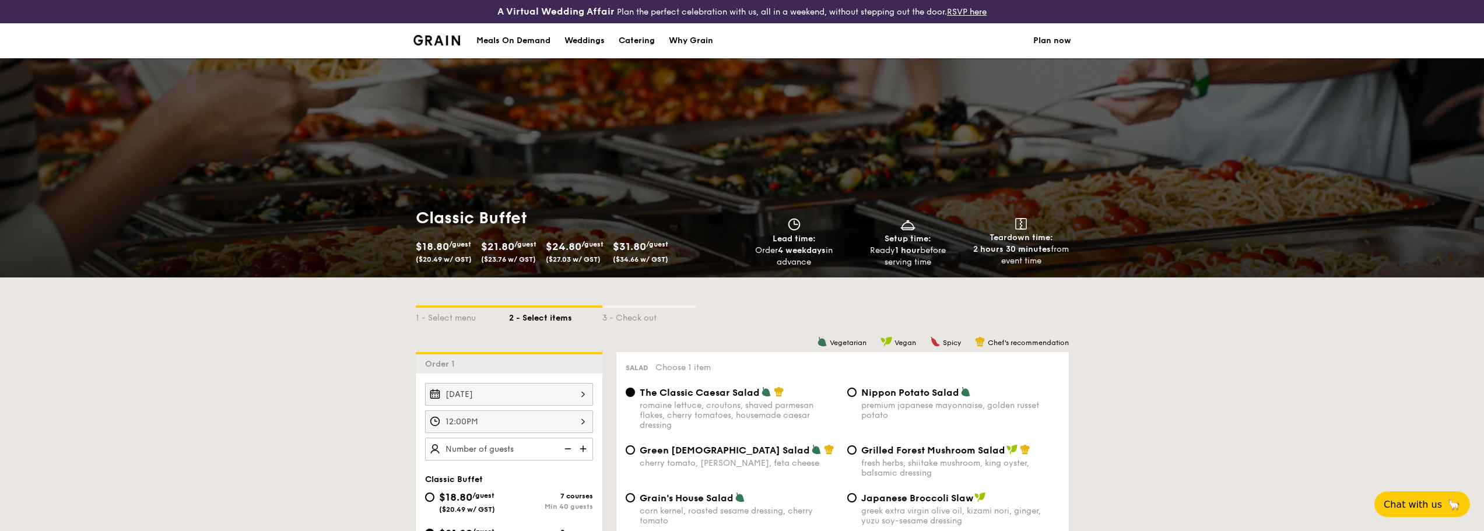
click at [642, 42] on div "Catering" at bounding box center [637, 40] width 36 height 35
select select
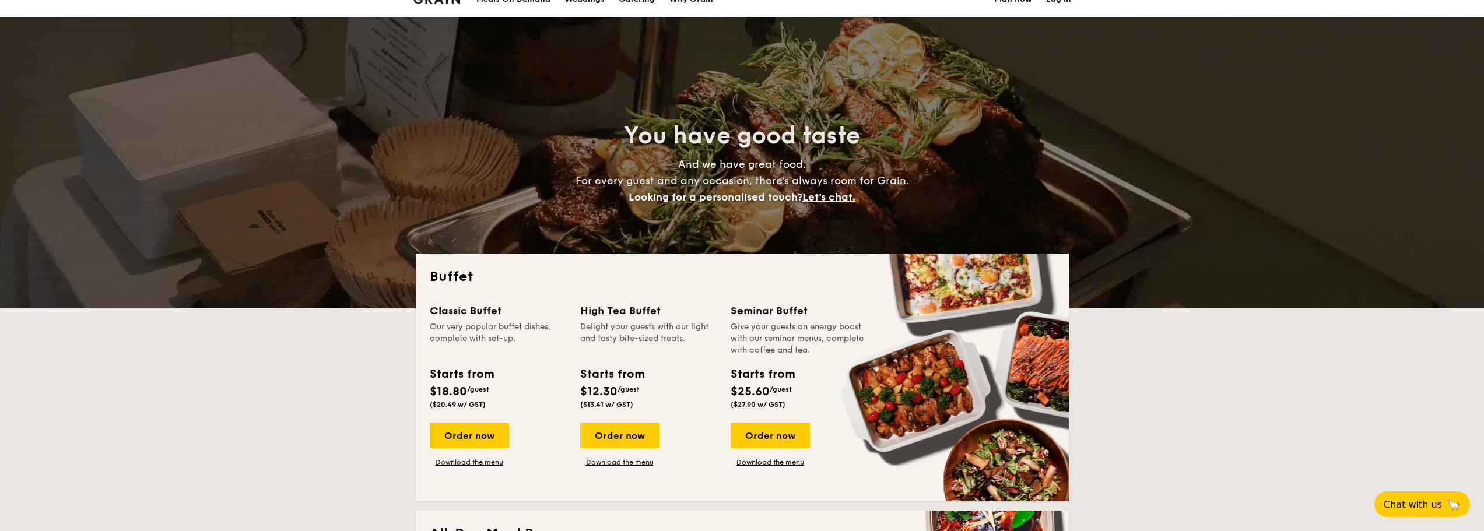
scroll to position [211, 0]
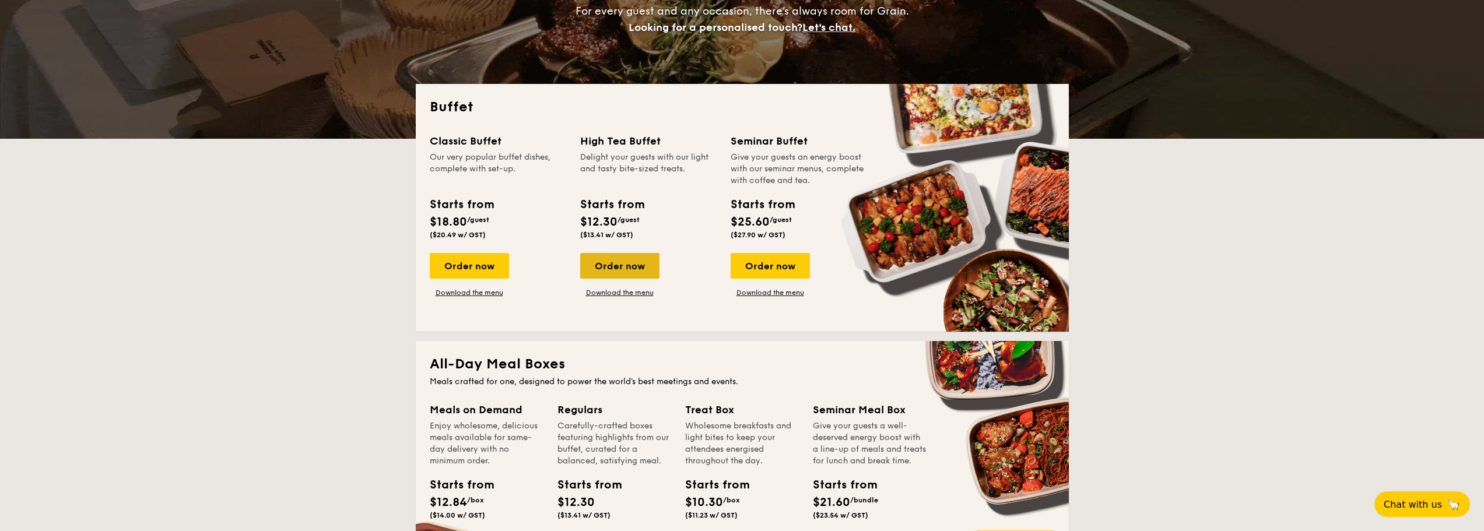
click at [606, 266] on div "Order now" at bounding box center [619, 266] width 79 height 26
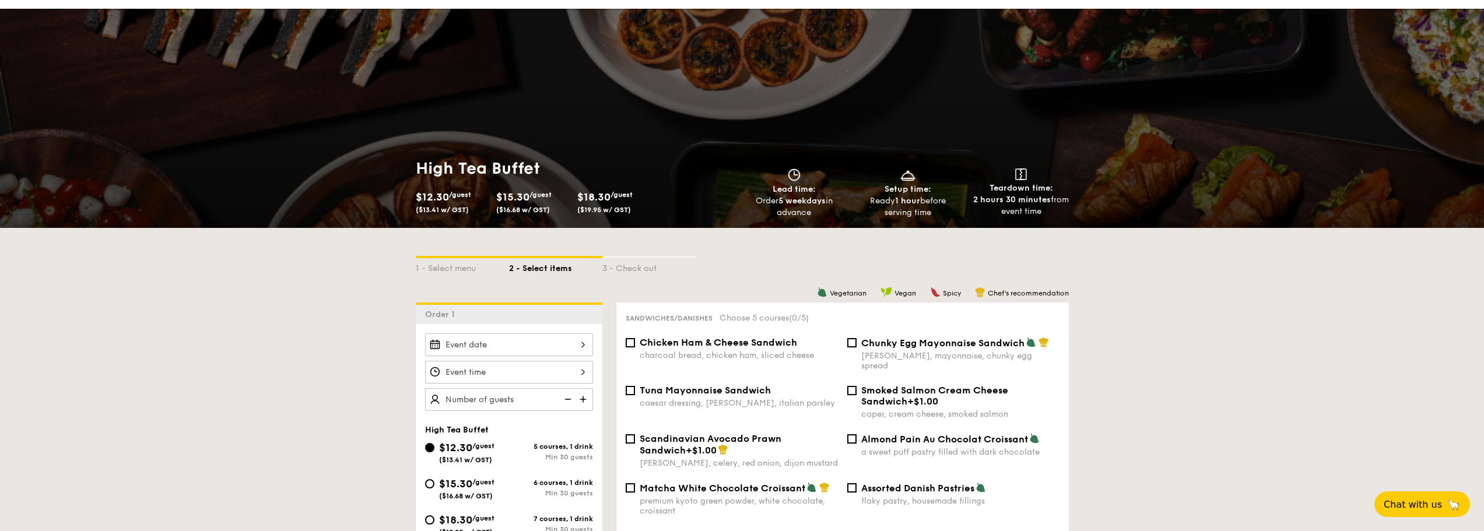
scroll to position [58, 0]
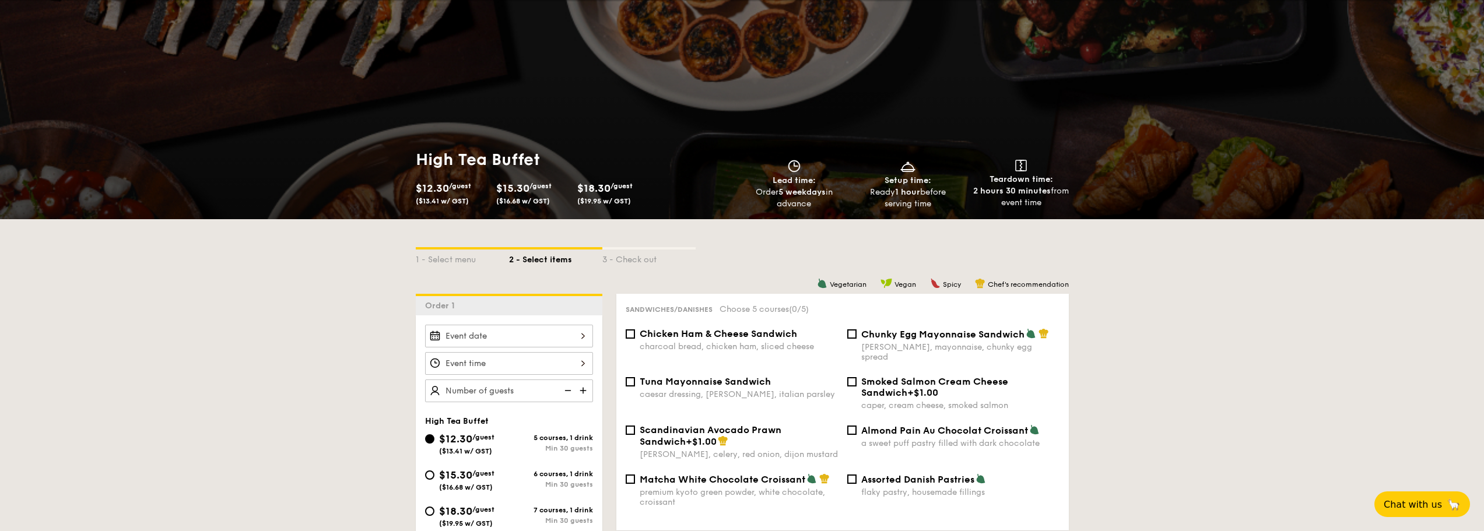
select select
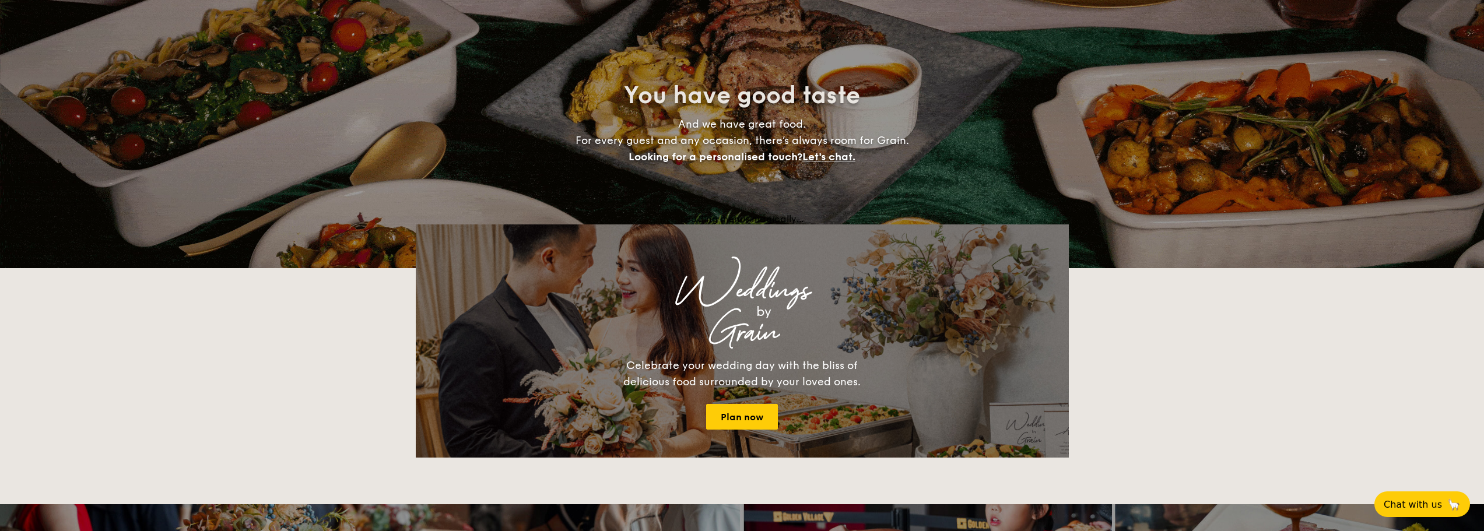
scroll to position [234, 0]
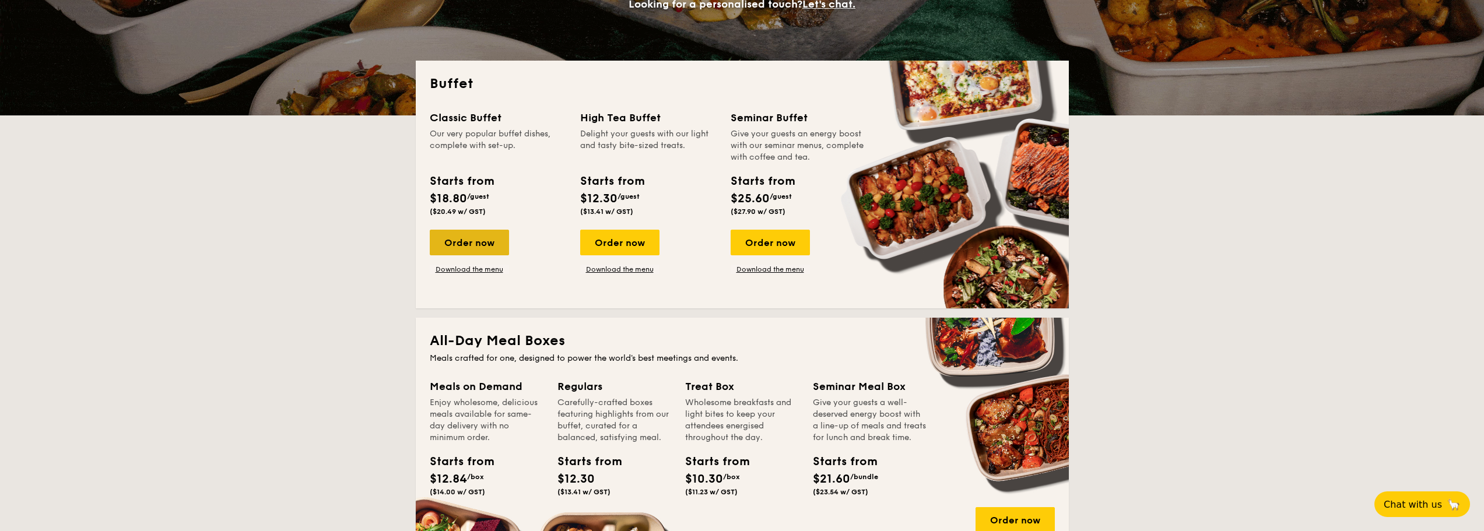
click at [456, 241] on div "Order now" at bounding box center [469, 243] width 79 height 26
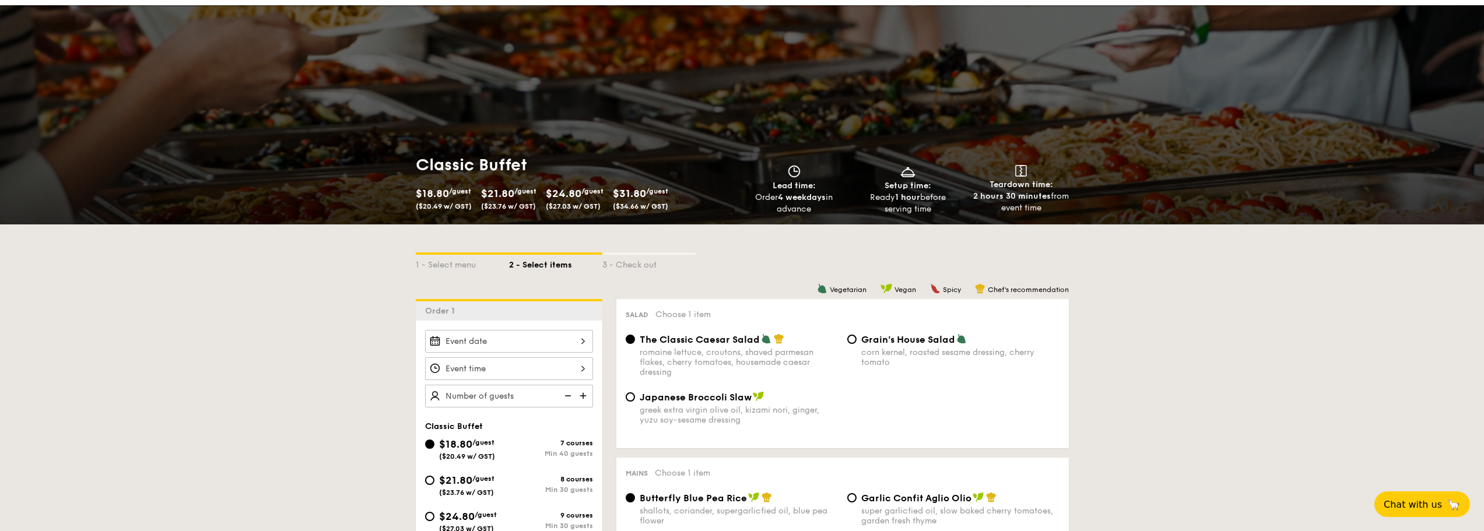
scroll to position [58, 0]
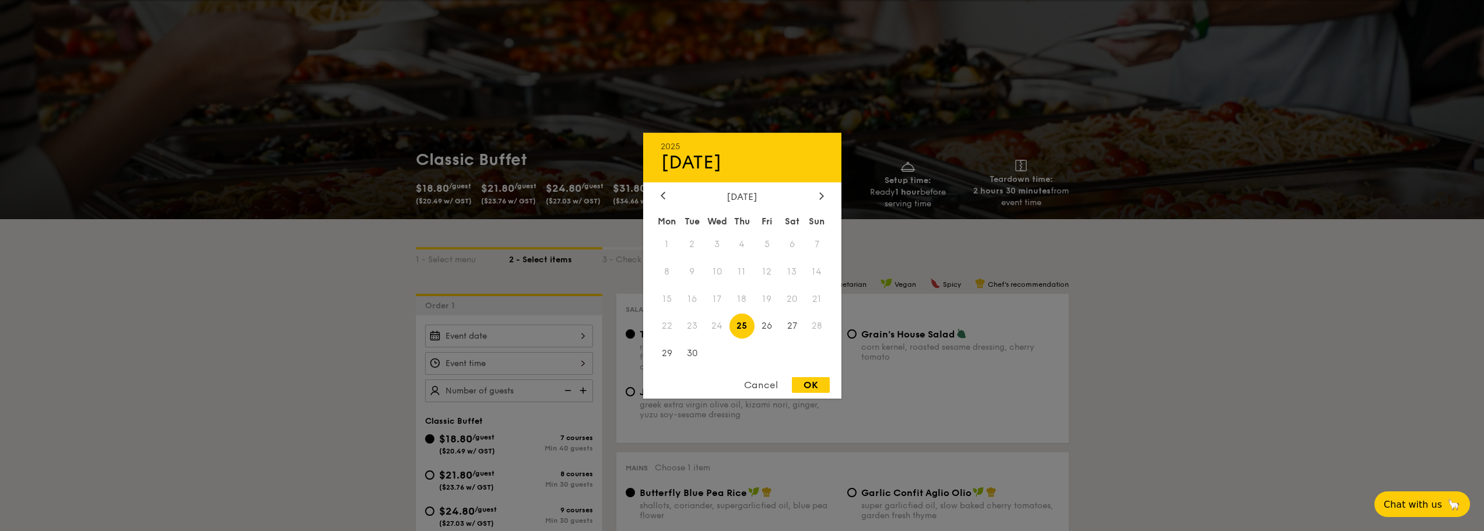
click at [501, 326] on div "2025 Sep [DATE] Tue Wed Thu Fri Sat Sun 1 2 3 4 5 6 7 8 9 10 11 12 13 14 15 16 …" at bounding box center [509, 336] width 168 height 23
click at [817, 197] on div at bounding box center [821, 196] width 10 height 11
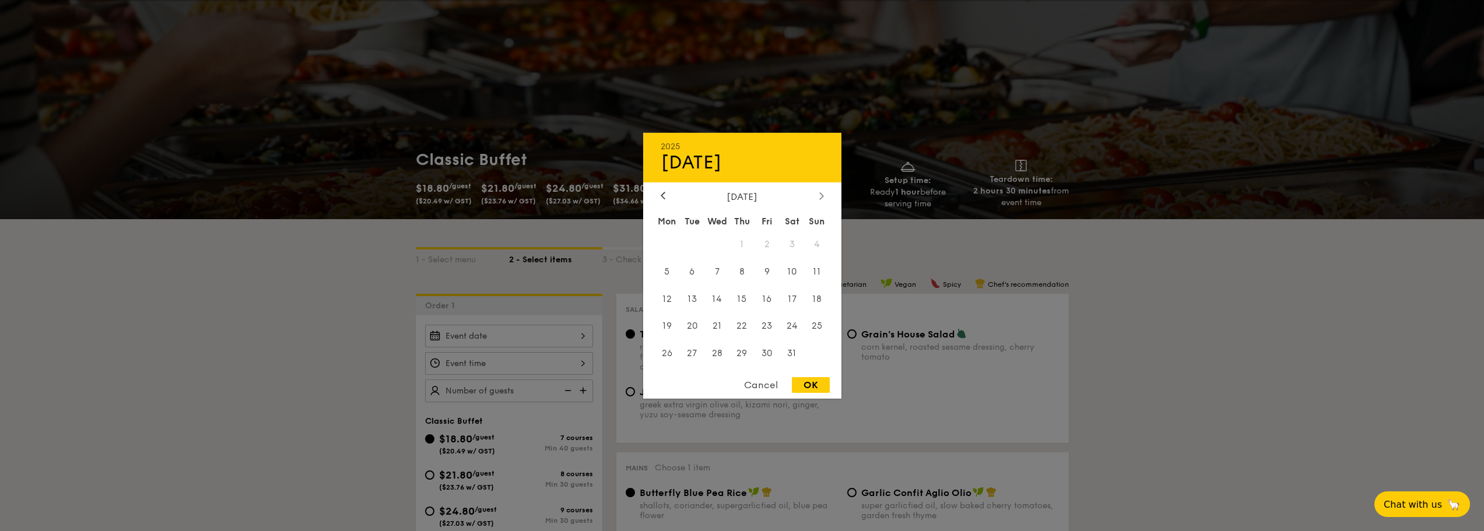
click at [817, 197] on div at bounding box center [821, 196] width 10 height 11
click at [766, 298] on span "13" at bounding box center [766, 298] width 25 height 25
click at [809, 385] on div "OK" at bounding box center [811, 385] width 38 height 16
type input "[DATE]"
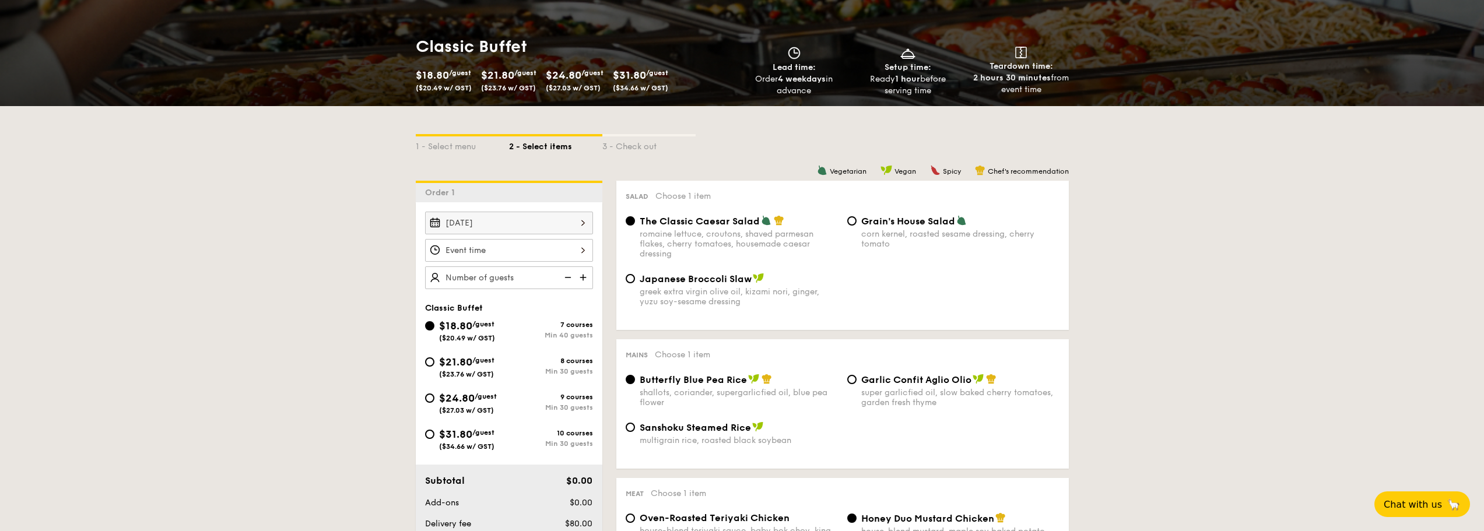
scroll to position [175, 0]
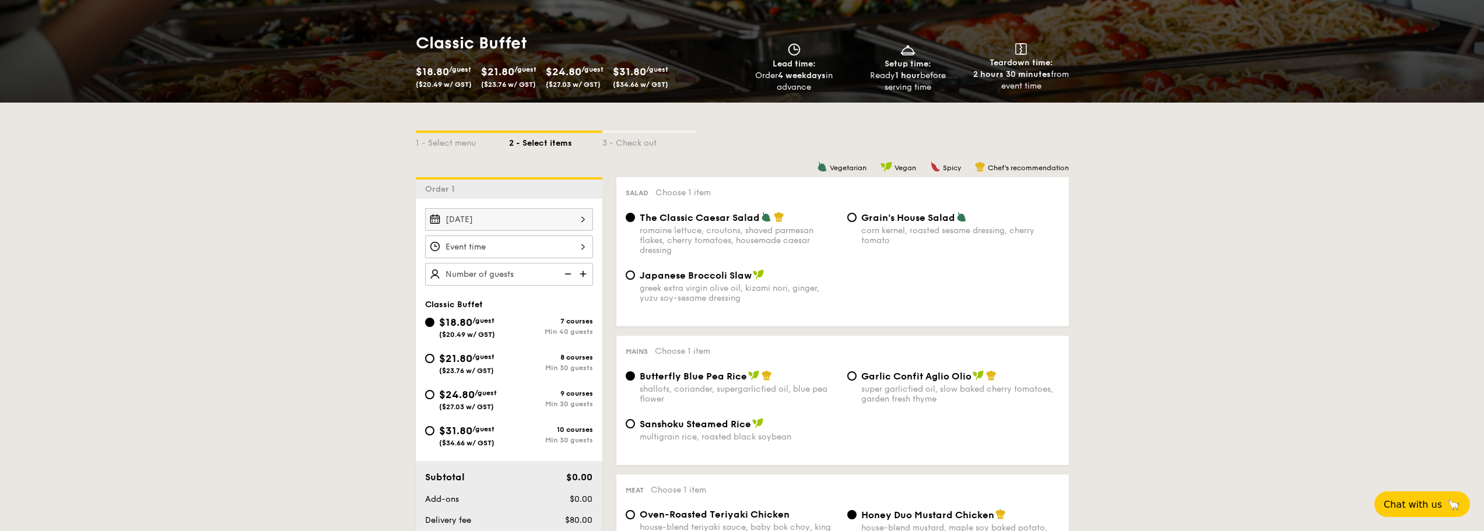
click at [503, 245] on div at bounding box center [509, 247] width 168 height 23
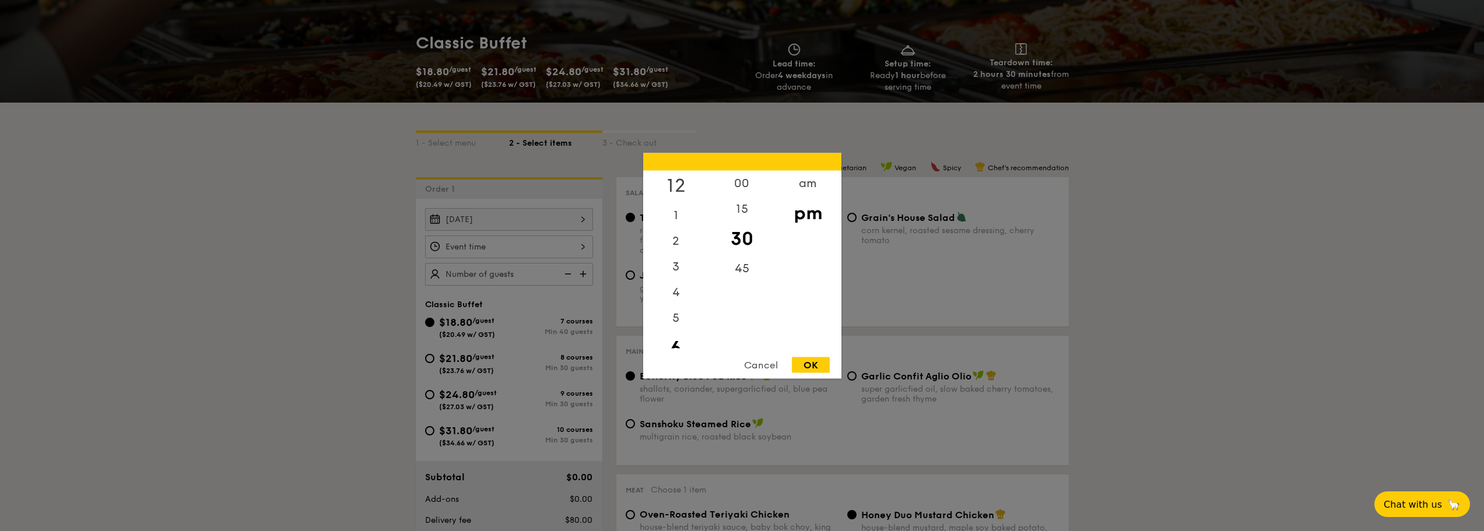
scroll to position [0, 0]
click at [684, 186] on div "12" at bounding box center [676, 187] width 66 height 34
drag, startPoint x: 735, startPoint y: 187, endPoint x: 742, endPoint y: 189, distance: 7.9
click at [735, 187] on div "00" at bounding box center [742, 187] width 66 height 34
click at [815, 361] on div "OK" at bounding box center [811, 365] width 38 height 16
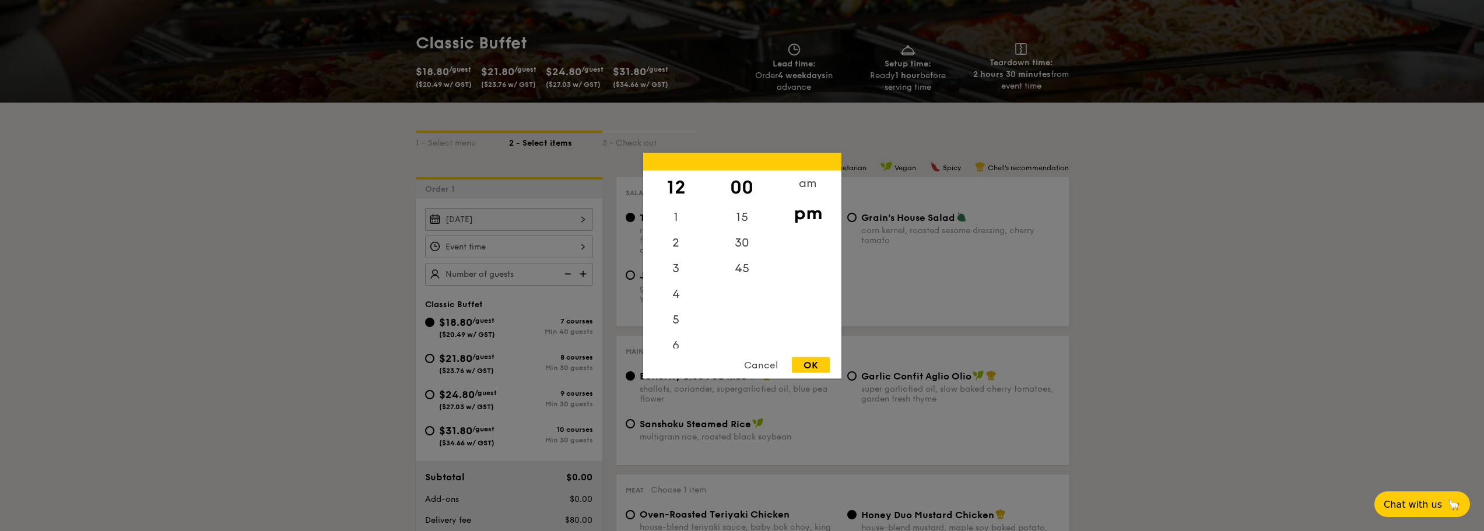
type input "12:00PM"
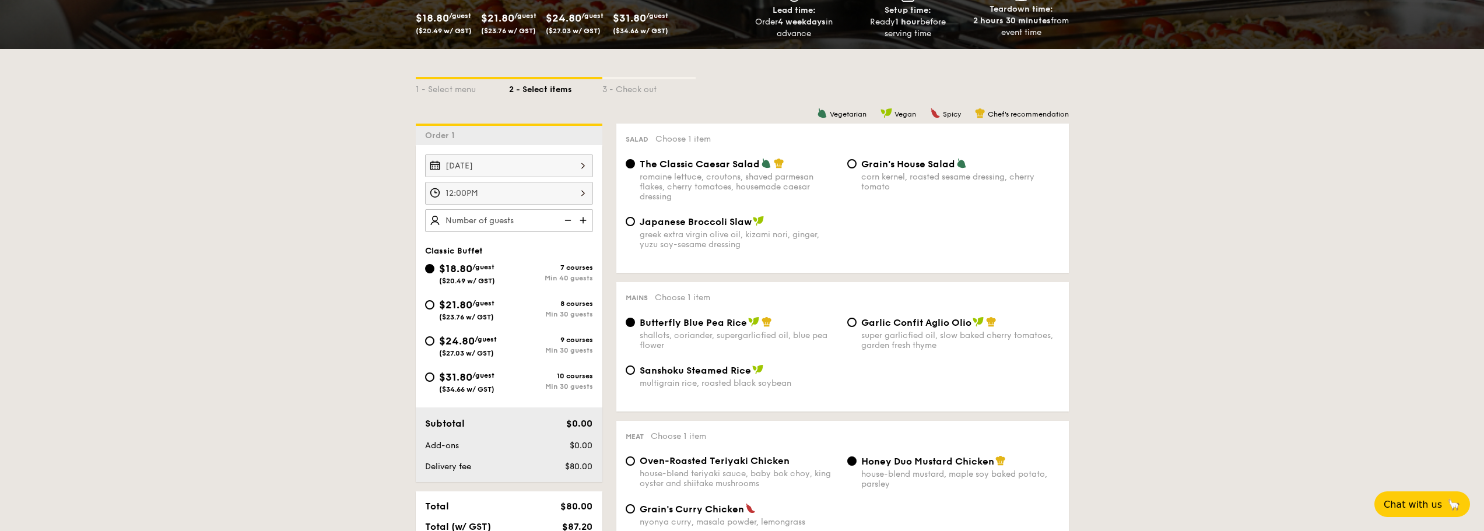
scroll to position [233, 0]
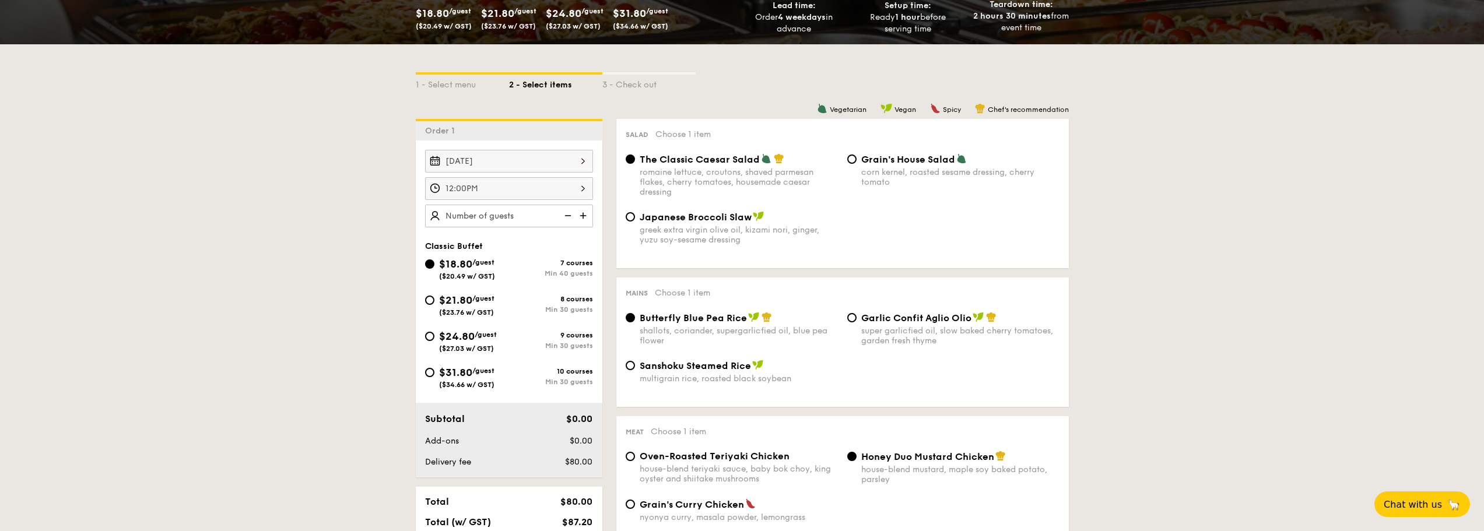
click at [480, 301] on span "/guest" at bounding box center [483, 298] width 22 height 8
click at [434, 301] on input "$21.80 /guest ($23.76 w/ GST) 8 courses Min 30 guests" at bounding box center [429, 300] width 9 height 9
radio input "true"
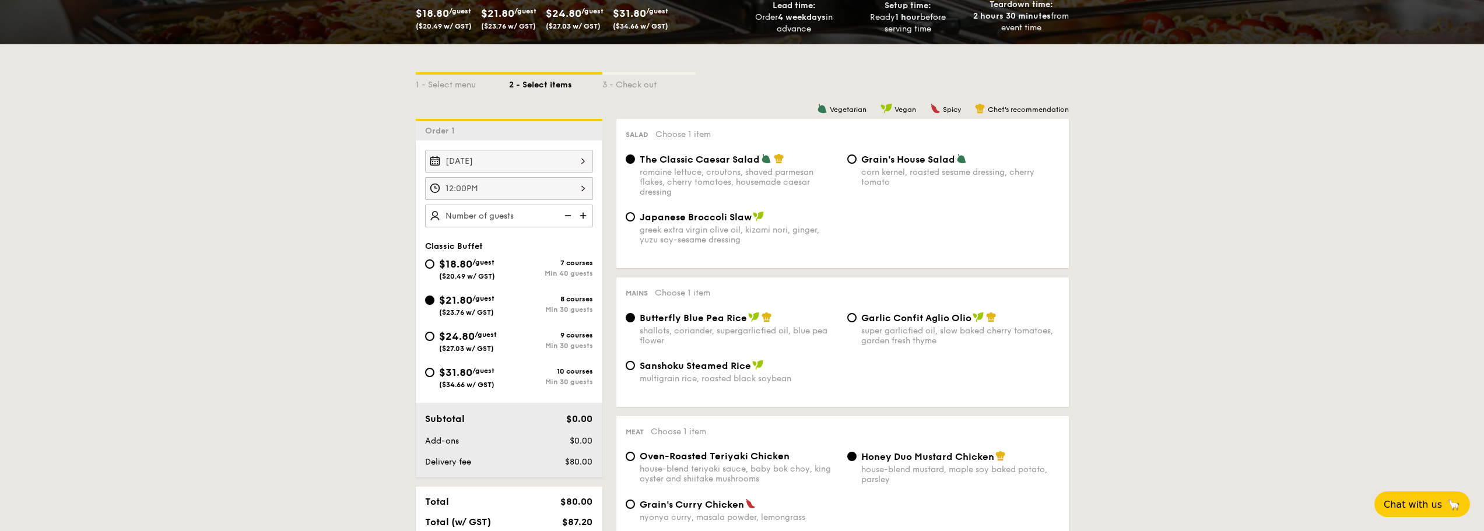
radio input "true"
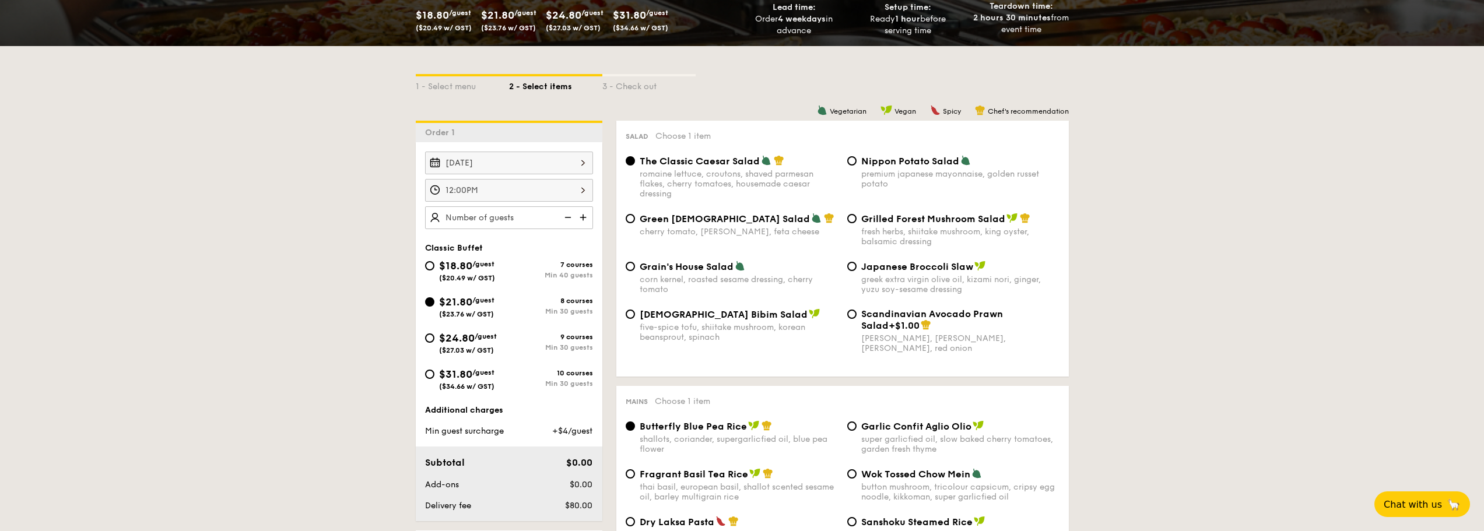
scroll to position [226, 0]
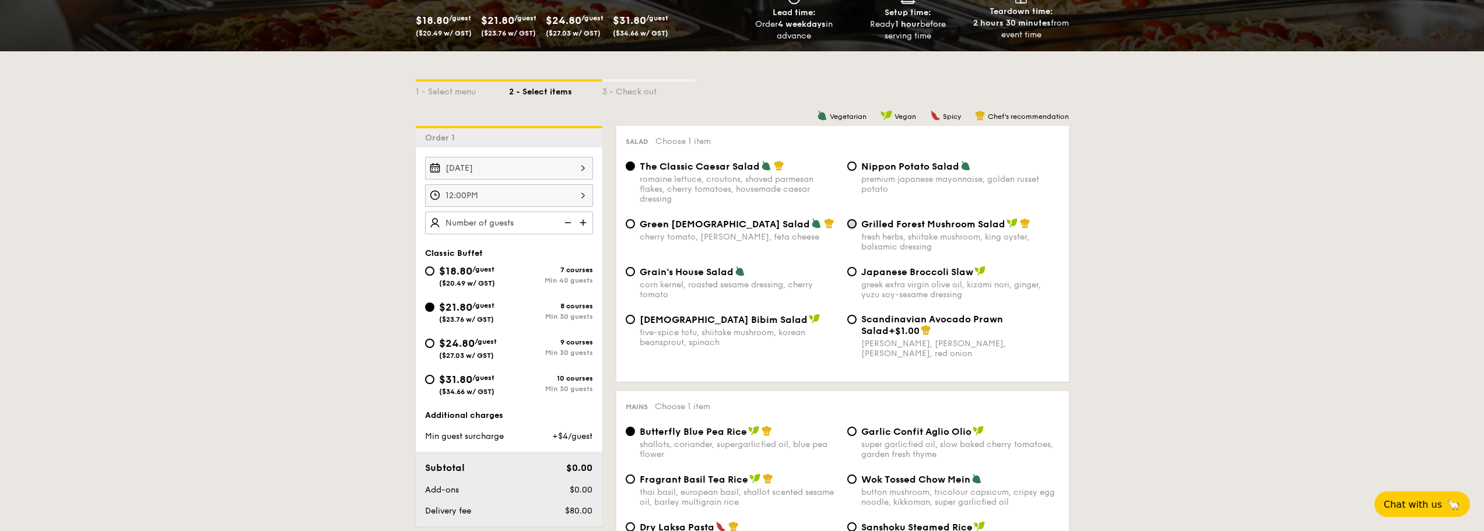
click at [849, 223] on input "Grilled Forest Mushroom Salad fresh herbs, shiitake mushroom, king oyster, bals…" at bounding box center [851, 223] width 9 height 9
radio input "true"
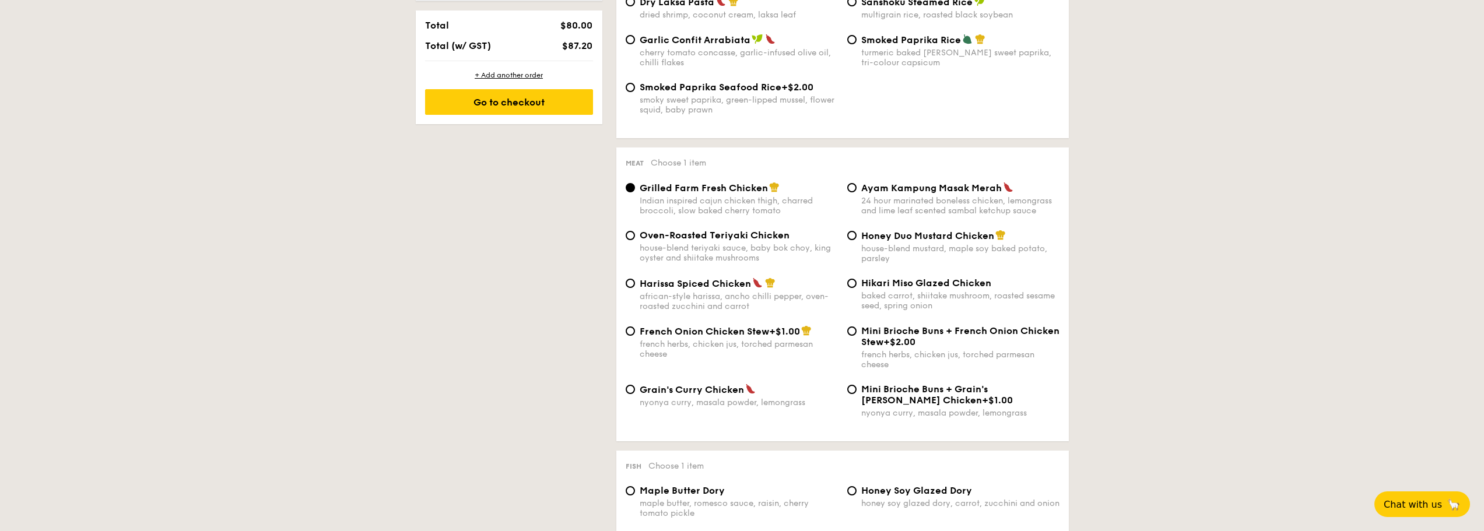
scroll to position [761, 0]
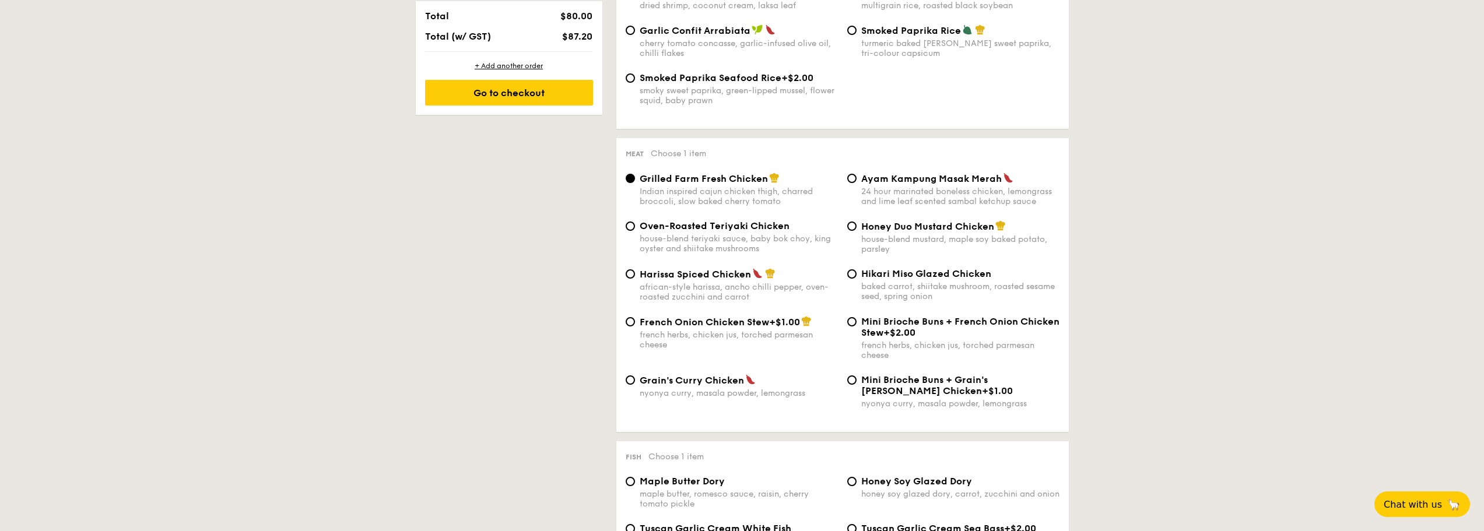
click at [683, 380] on span "Grain's Curry Chicken" at bounding box center [692, 380] width 104 height 11
click at [635, 380] on input "Grain's [PERSON_NAME] Chicken nyonya [PERSON_NAME], masala powder, lemongrass" at bounding box center [630, 379] width 9 height 9
radio input "true"
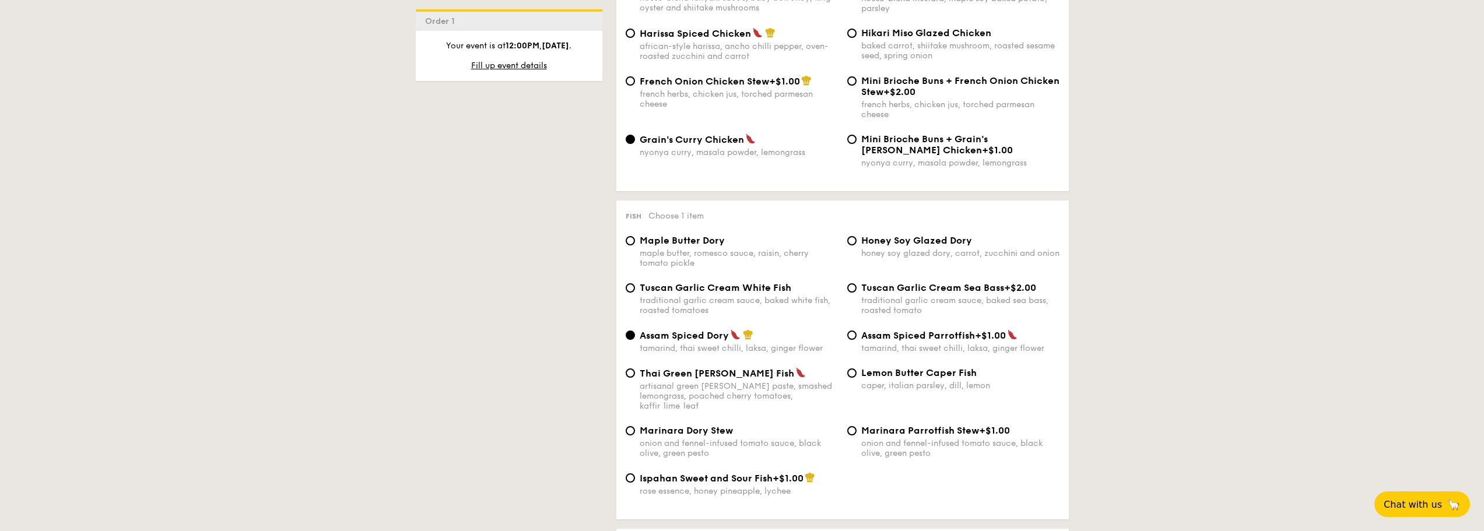
scroll to position [1004, 0]
click at [851, 235] on input "Honey Soy Glazed Dory honey soy glazed dory, carrot, zucchini and onion" at bounding box center [851, 237] width 9 height 9
radio input "true"
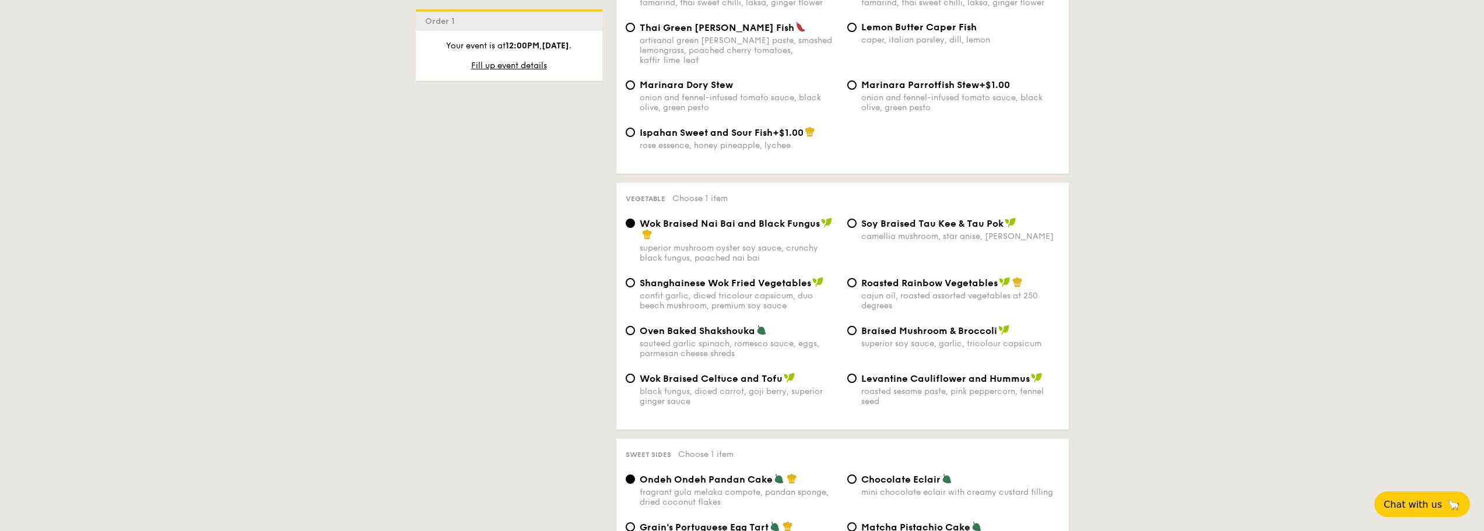
scroll to position [1354, 0]
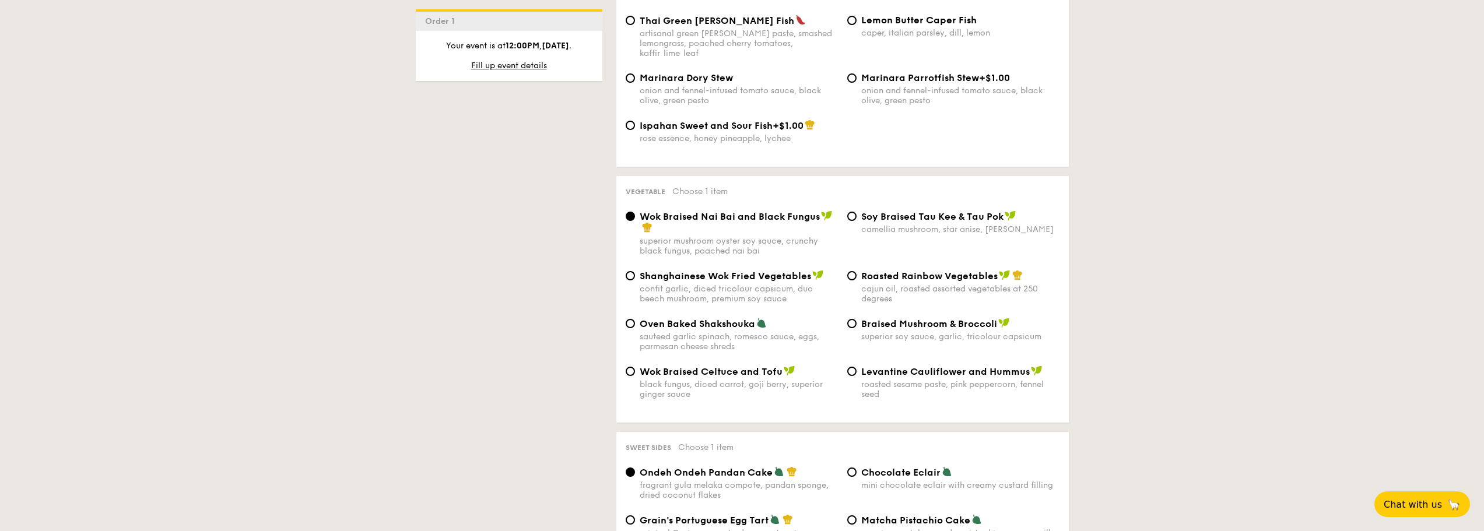
click at [715, 318] on span "Oven Baked Shakshouka" at bounding box center [697, 323] width 115 height 11
click at [635, 319] on input "Oven Baked Shakshouka sauteed garlic spinach, romesco sauce, eggs, parmesan che…" at bounding box center [630, 323] width 9 height 9
radio input "true"
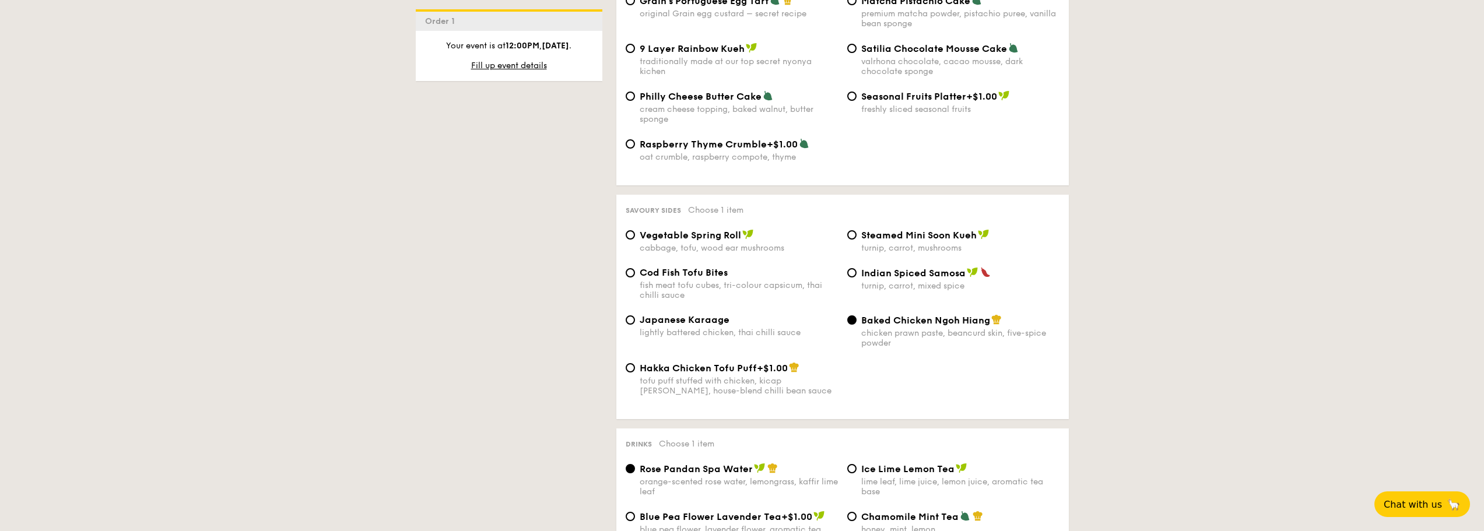
scroll to position [1879, 0]
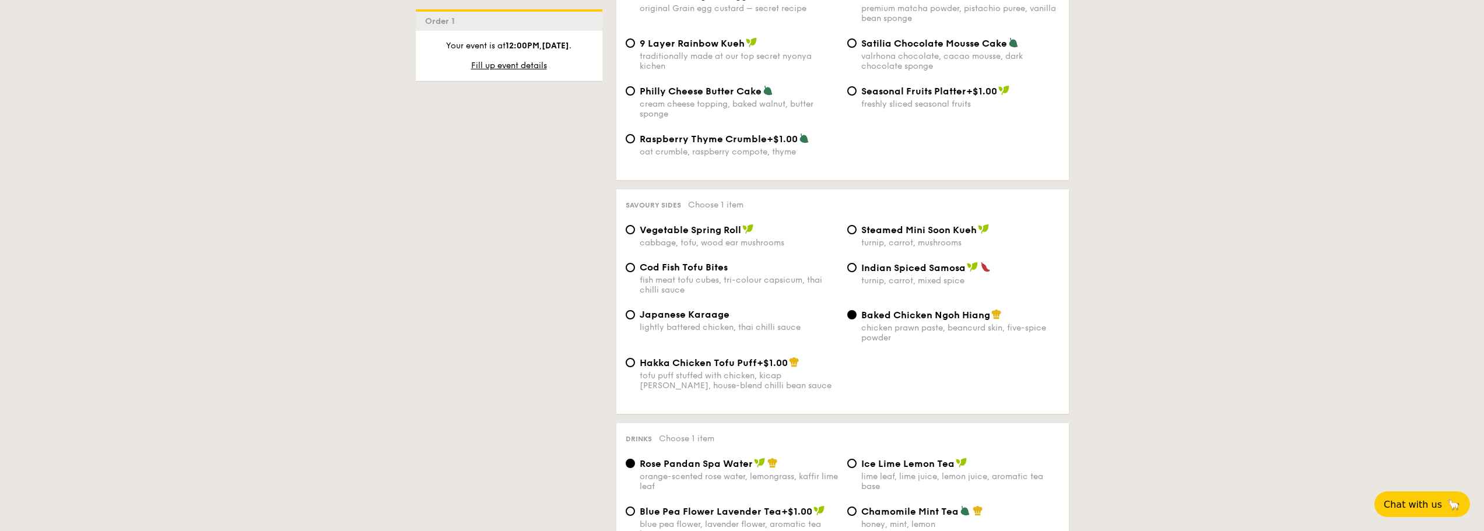
click at [903, 224] on span "Steamed Mini Soon Kueh" at bounding box center [918, 229] width 115 height 11
click at [856, 225] on input "Steamed Mini Soon Kueh turnip, carrot, mushrooms" at bounding box center [851, 229] width 9 height 9
radio input "true"
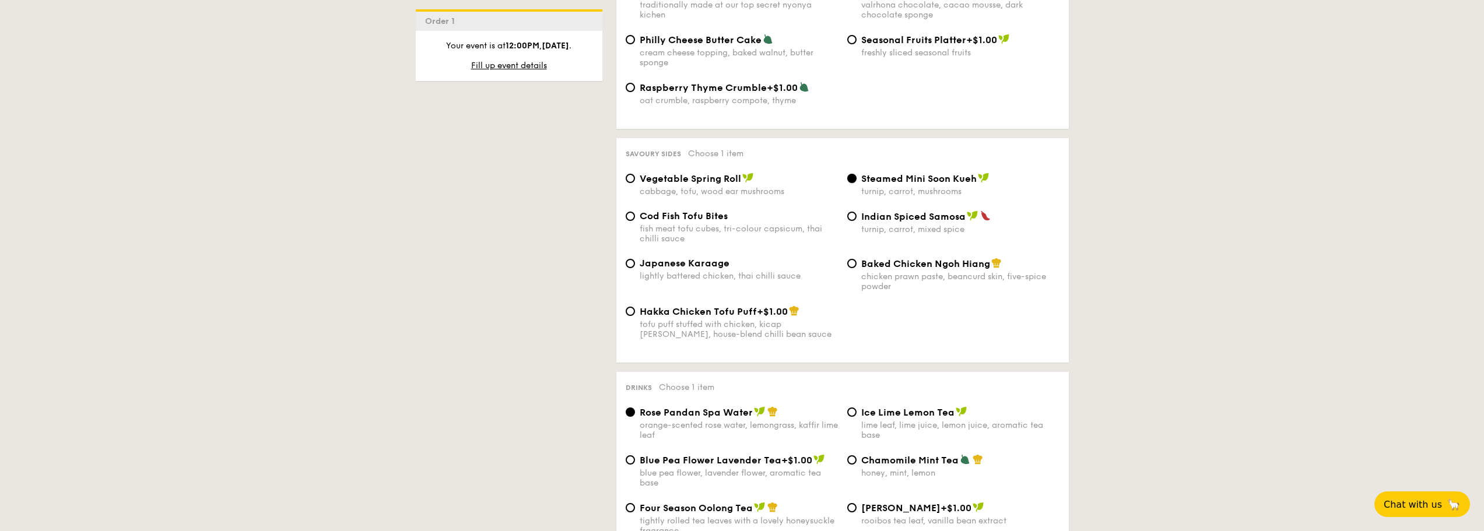
scroll to position [1937, 0]
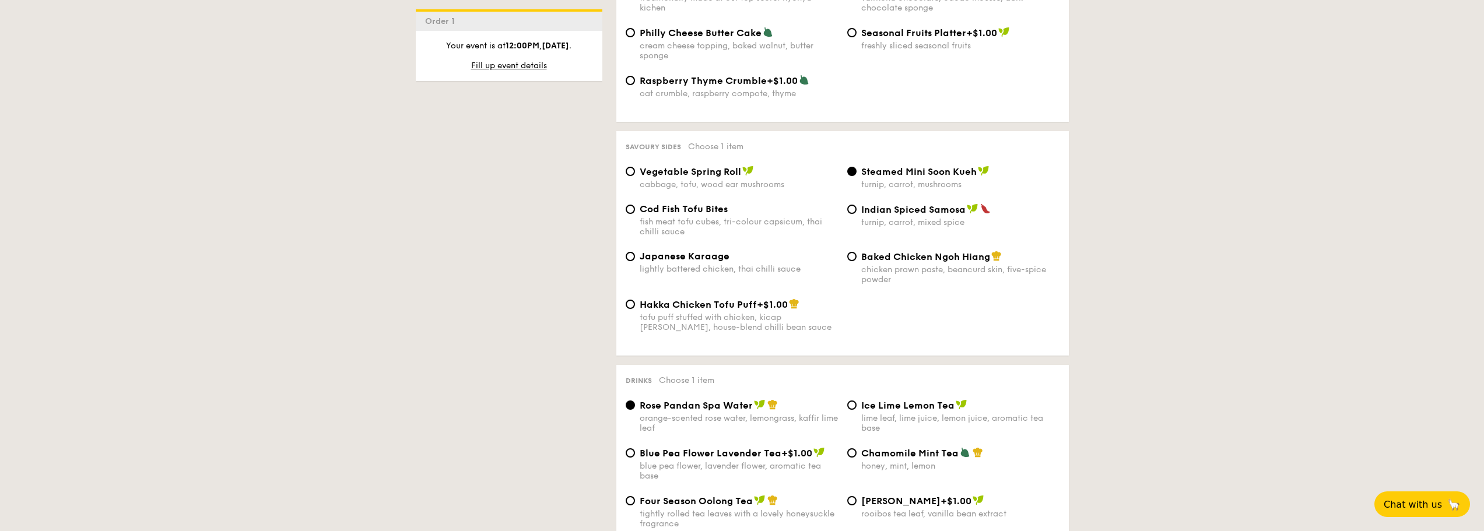
click at [641, 203] on span "Cod Fish Tofu Bites" at bounding box center [684, 208] width 88 height 11
click at [635, 205] on input "Cod Fish Tofu Bites fish meat tofu cubes, tri-colour capsicum, thai chilli sauce" at bounding box center [630, 209] width 9 height 9
radio input "true"
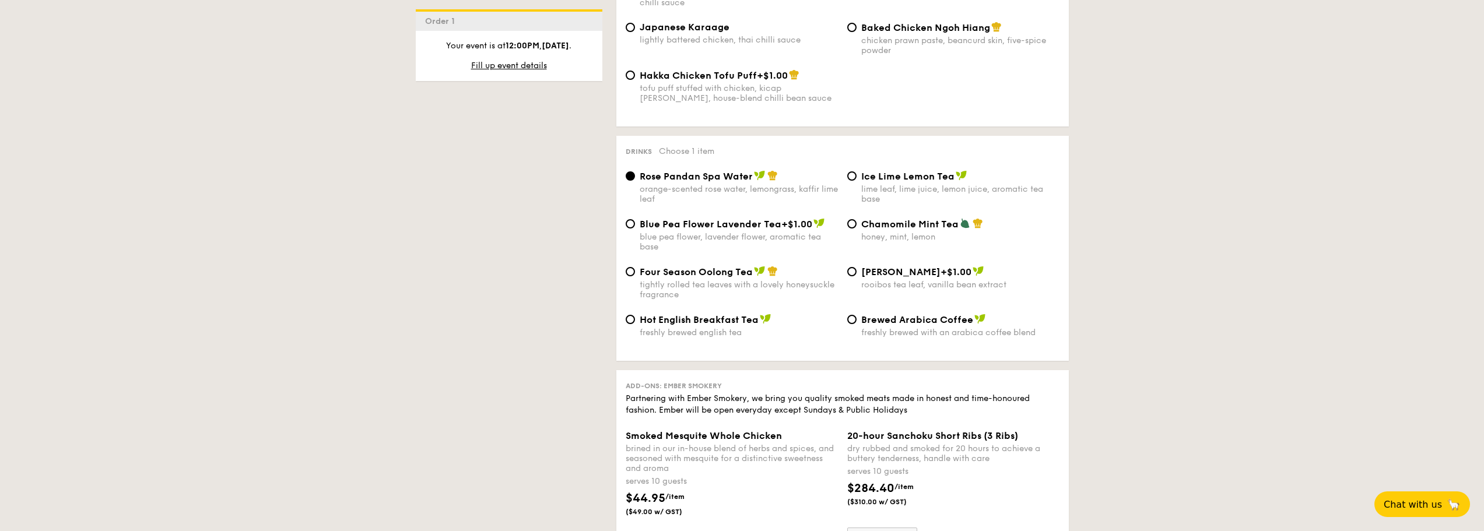
scroll to position [2170, 0]
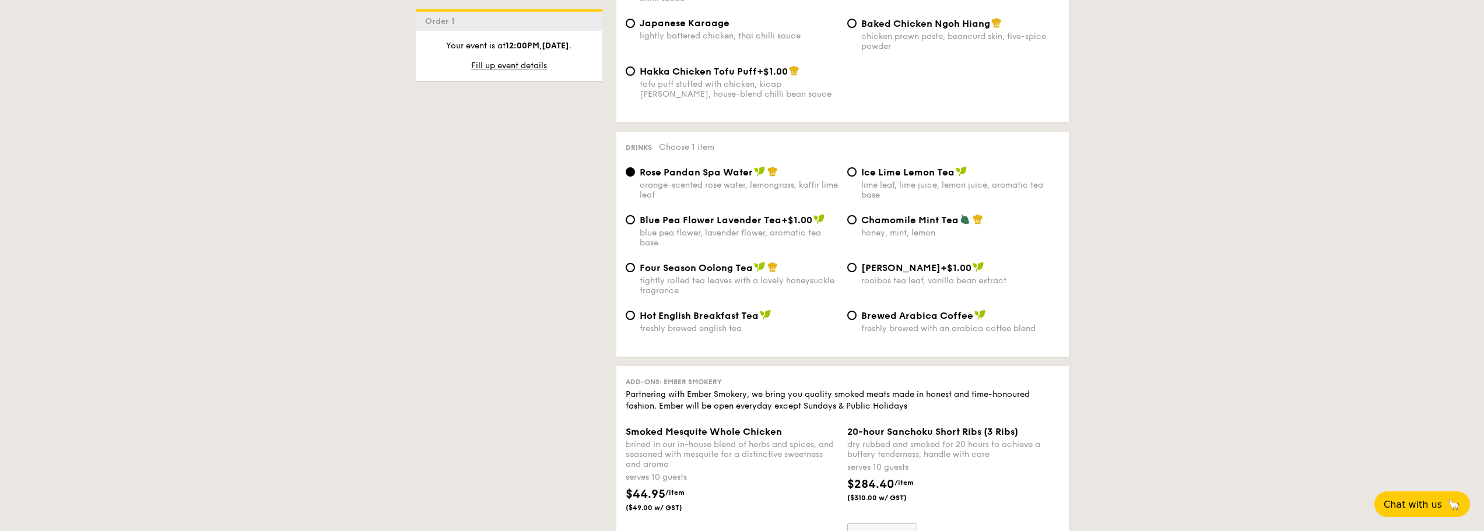
click at [659, 262] on span "Four Season Oolong Tea" at bounding box center [696, 267] width 113 height 11
click at [635, 263] on input "Four Season Oolong Tea tightly rolled tea leaves with a lovely honeysuckle frag…" at bounding box center [630, 267] width 9 height 9
radio input "true"
click at [870, 167] on span "Ice Lime Lemon Tea" at bounding box center [907, 172] width 93 height 11
click at [856, 167] on input "Ice Lime Lemon Tea lime leaf, lime juice, lemon juice, aromatic tea base" at bounding box center [851, 171] width 9 height 9
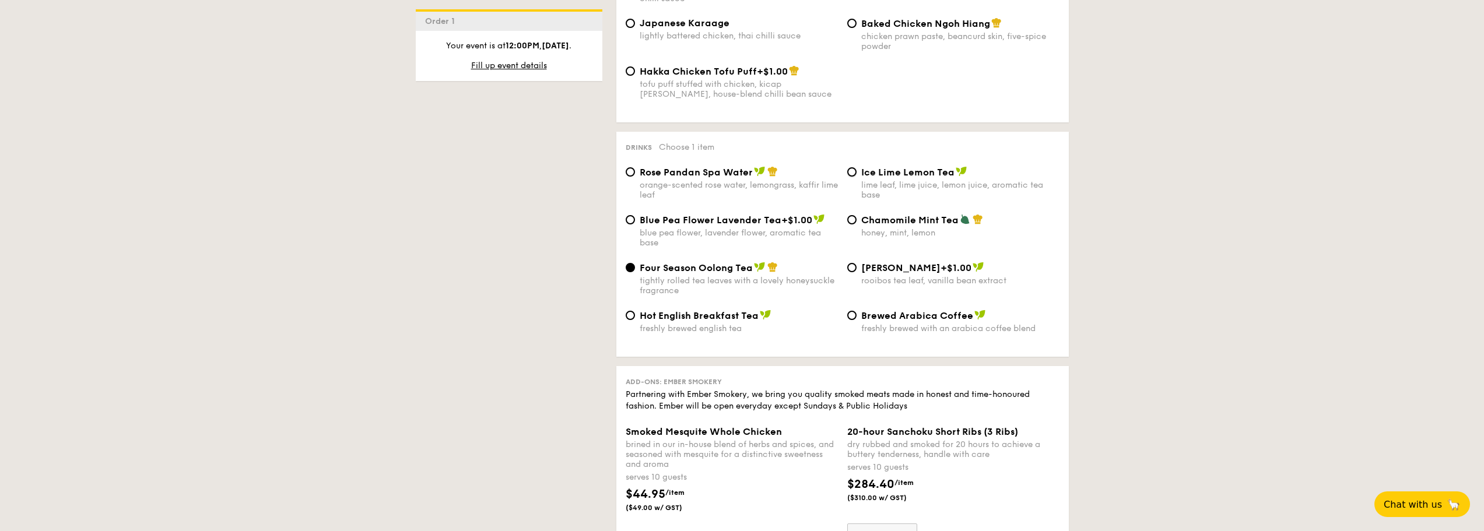
radio input "true"
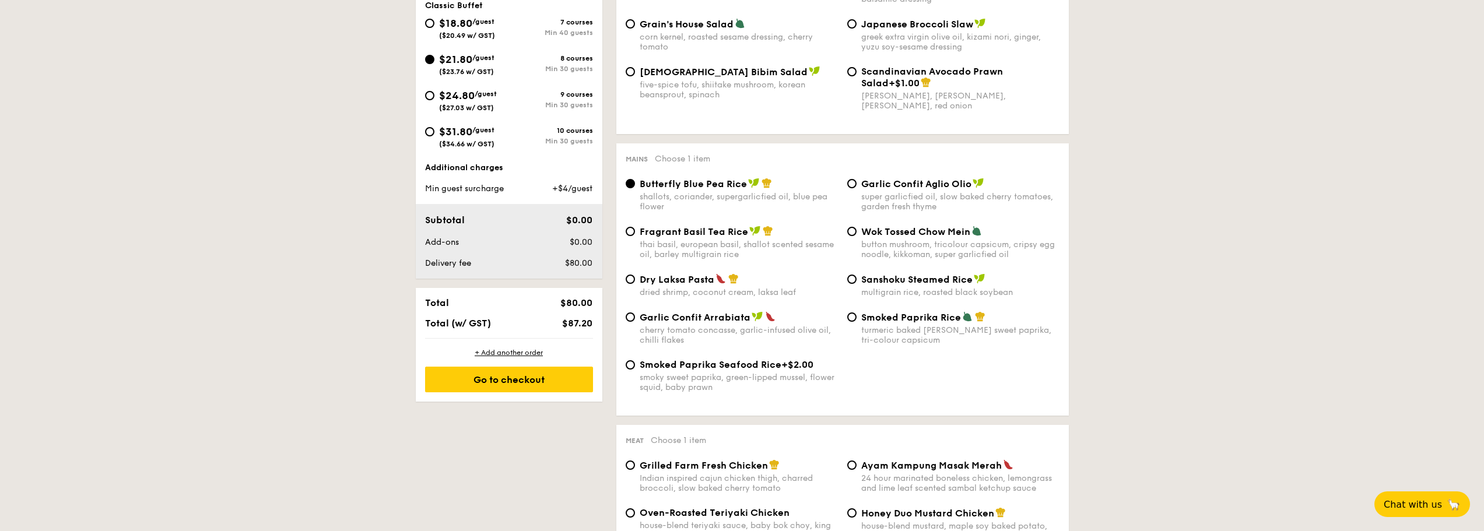
scroll to position [462, 0]
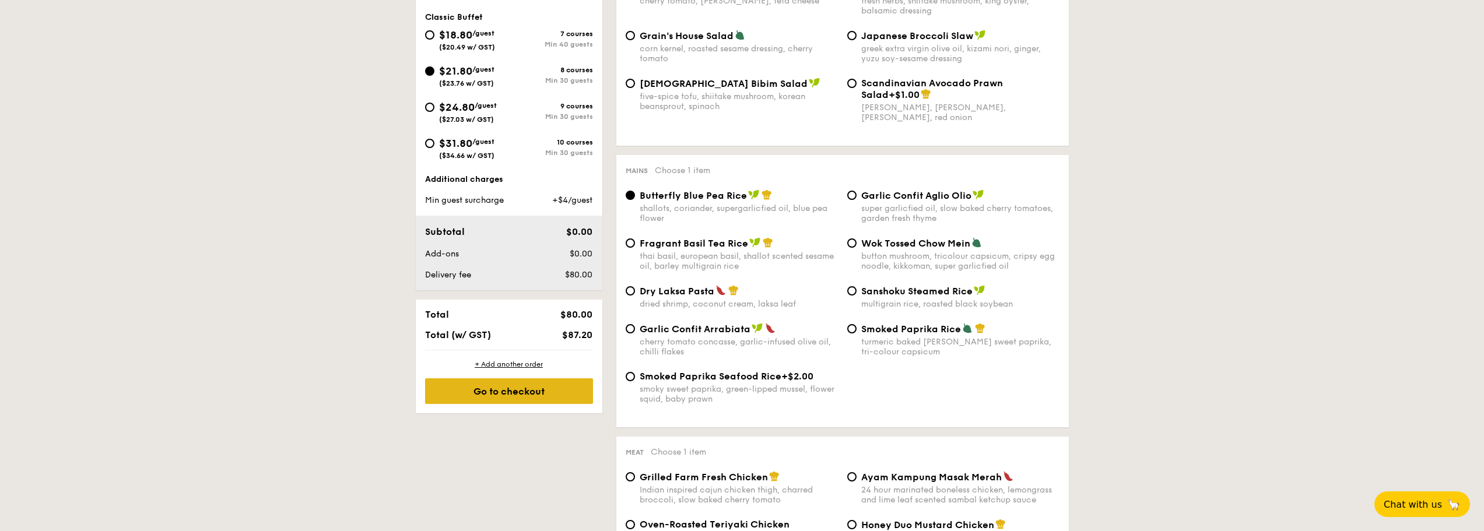
click at [518, 393] on div "Go to checkout" at bounding box center [509, 391] width 168 height 26
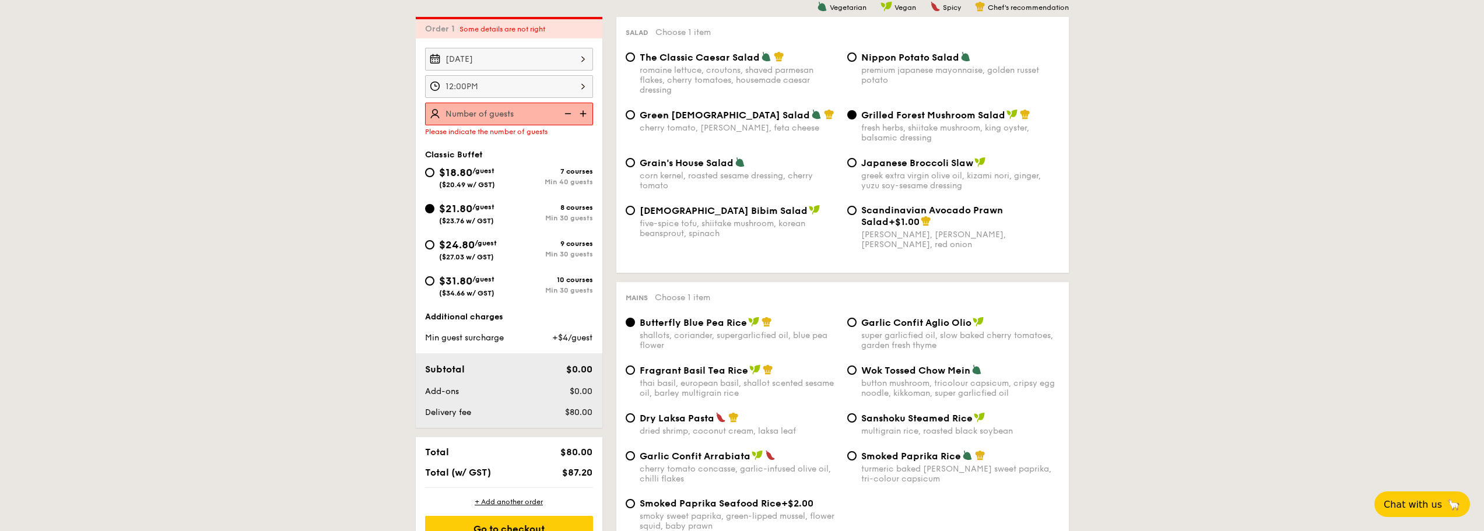
scroll to position [335, 0]
click at [566, 116] on img at bounding box center [566, 114] width 17 height 22
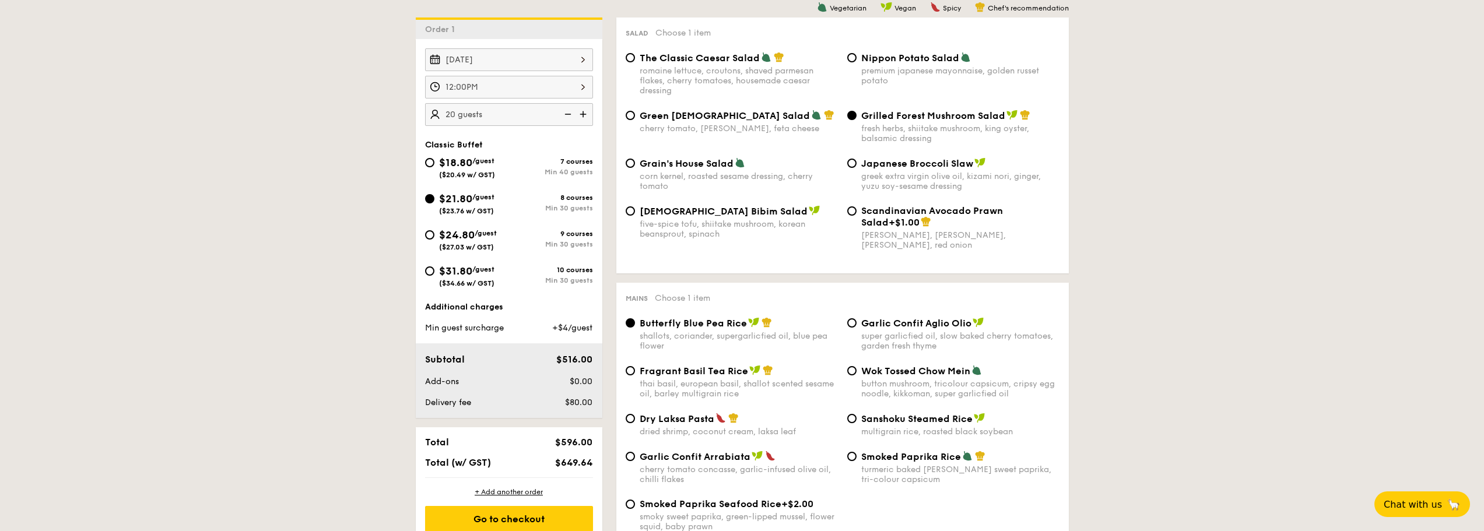
click at [584, 113] on img at bounding box center [583, 114] width 17 height 22
type input "30 guests"
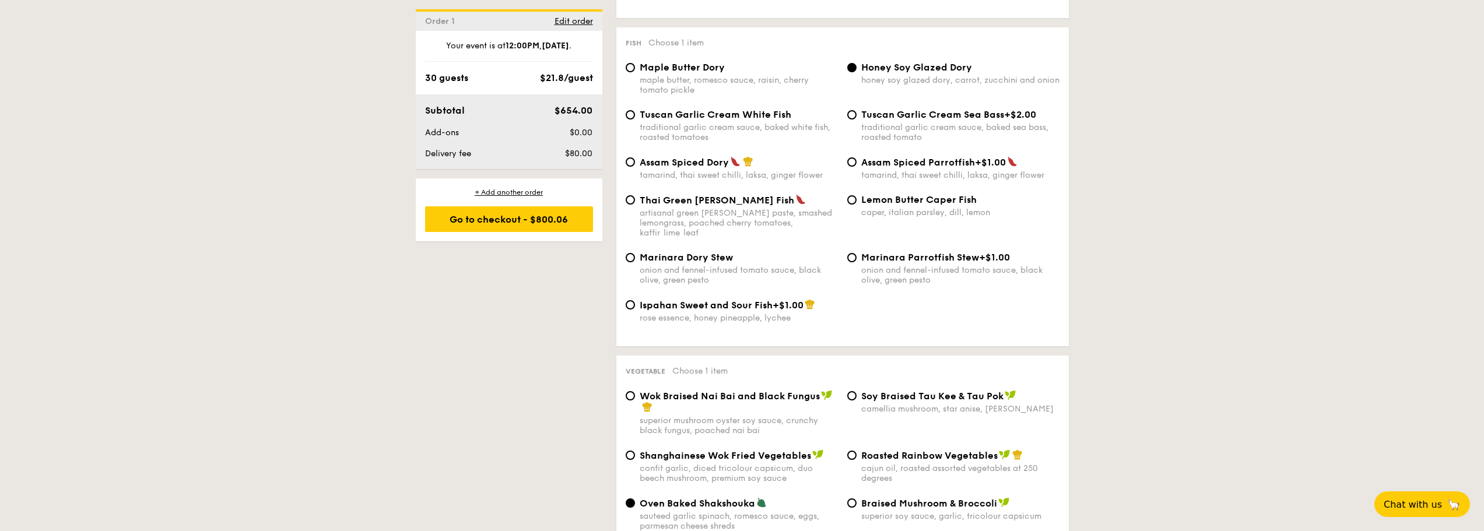
scroll to position [1384, 0]
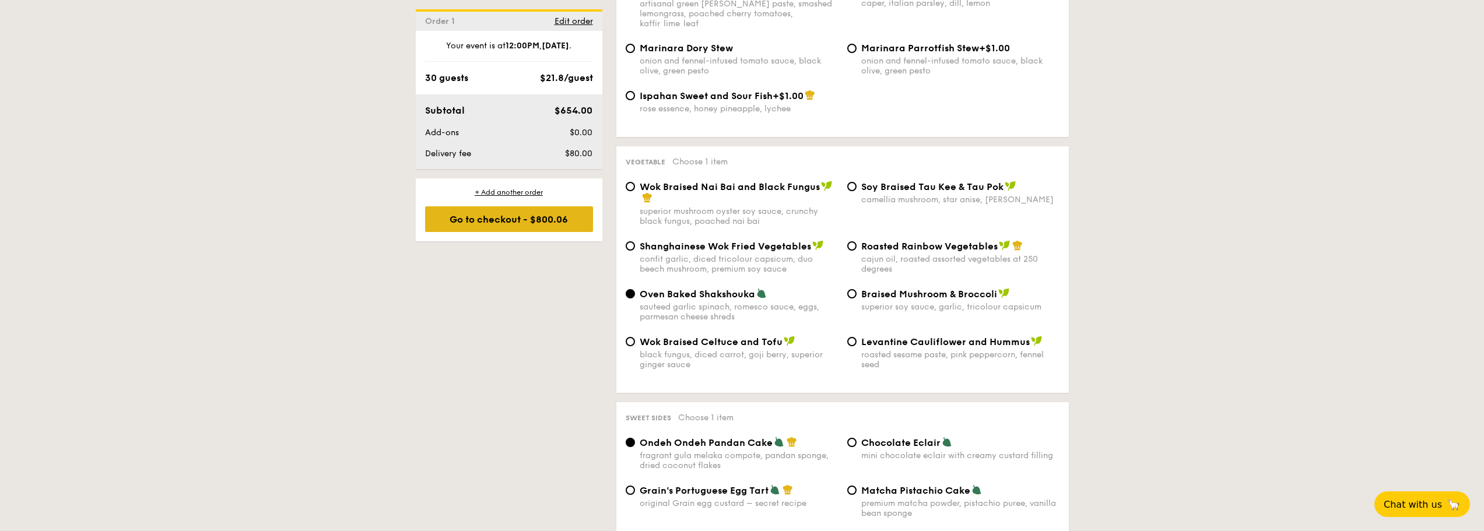
click at [538, 225] on div "Go to checkout - $800.06" at bounding box center [509, 219] width 168 height 26
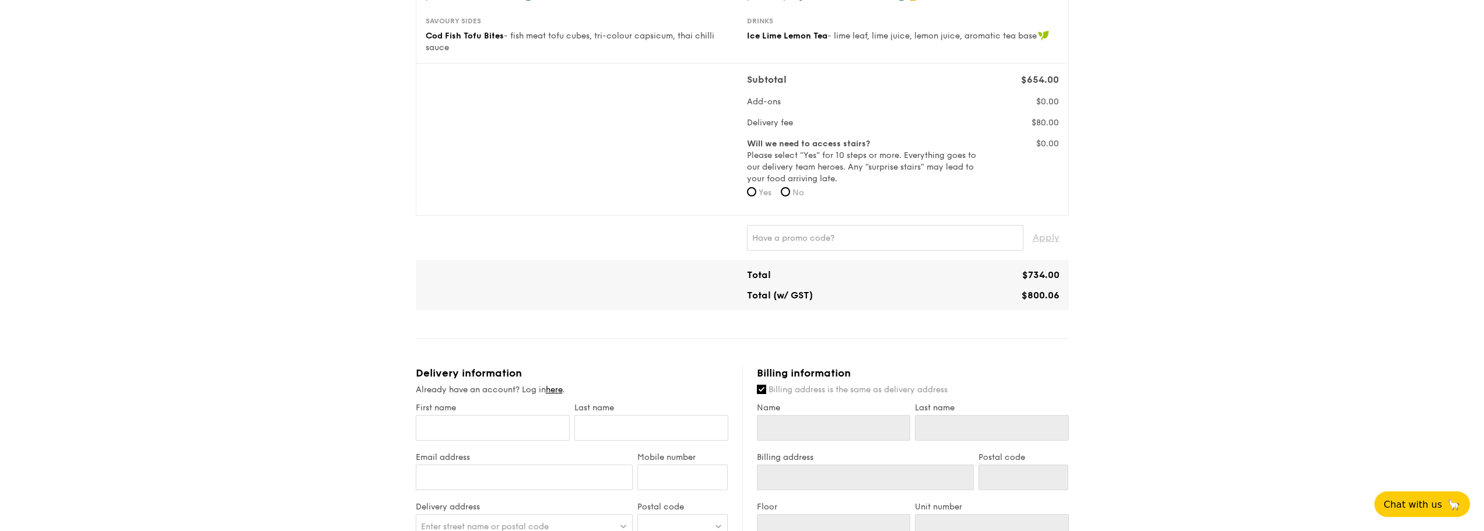
scroll to position [350, 0]
click at [787, 182] on input "No" at bounding box center [785, 186] width 9 height 9
radio input "true"
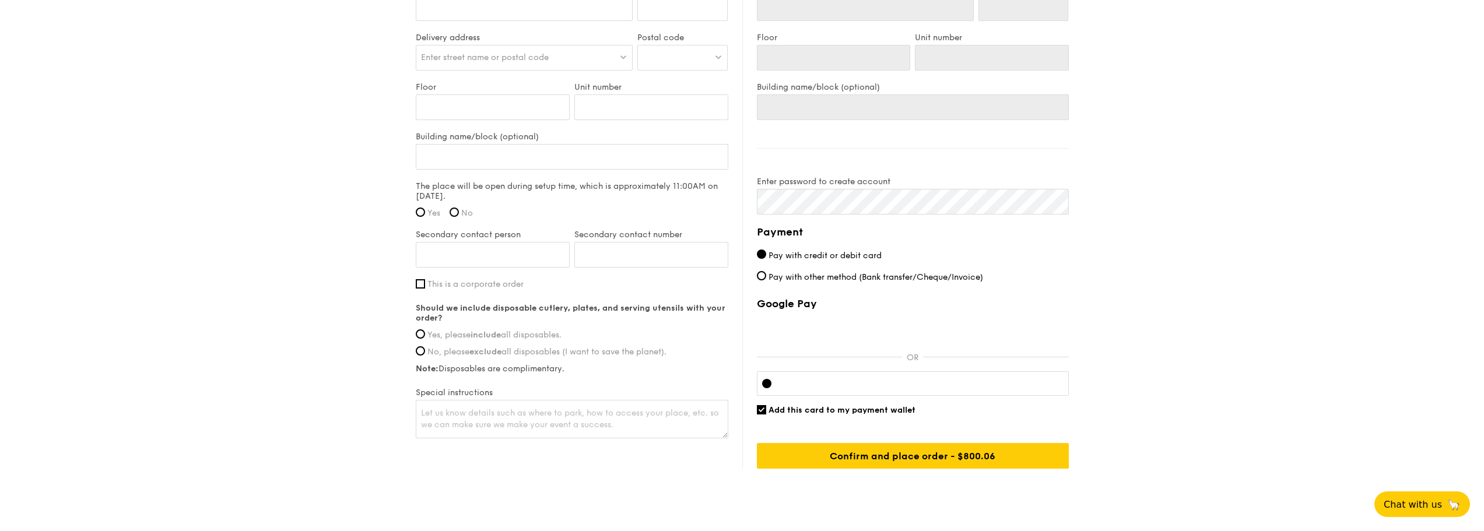
scroll to position [816, 0]
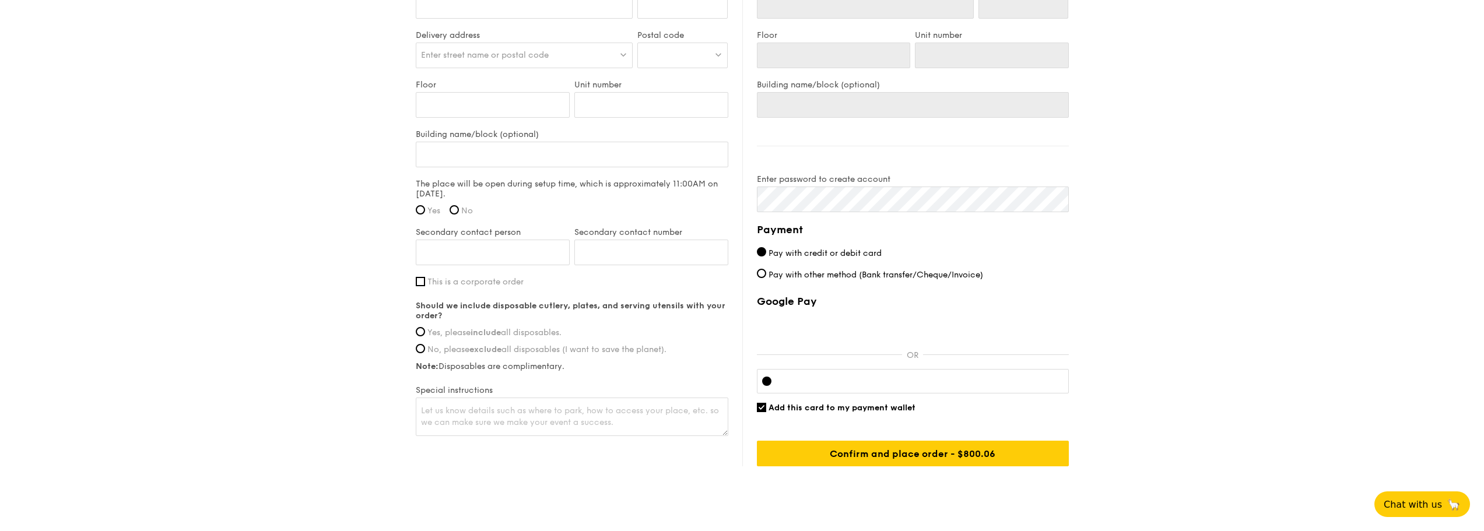
click at [513, 328] on span "Yes, please include all disposables." at bounding box center [494, 333] width 134 height 10
click at [425, 327] on input "Yes, please include all disposables." at bounding box center [420, 331] width 9 height 9
radio input "true"
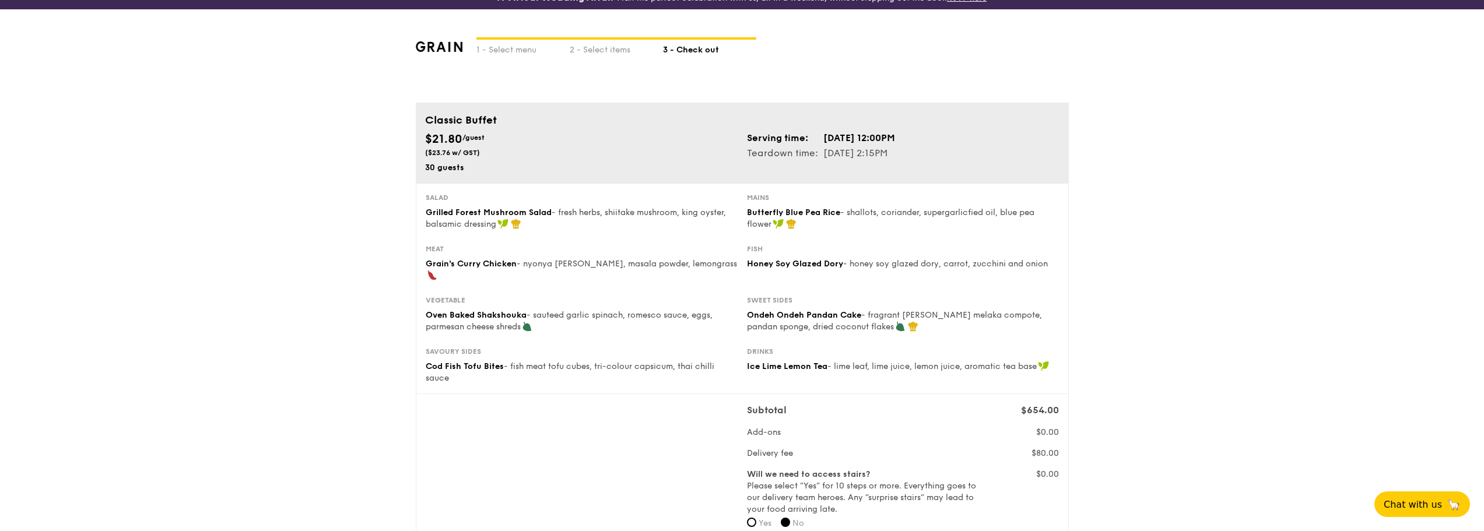
scroll to position [0, 0]
